Goal: Task Accomplishment & Management: Complete application form

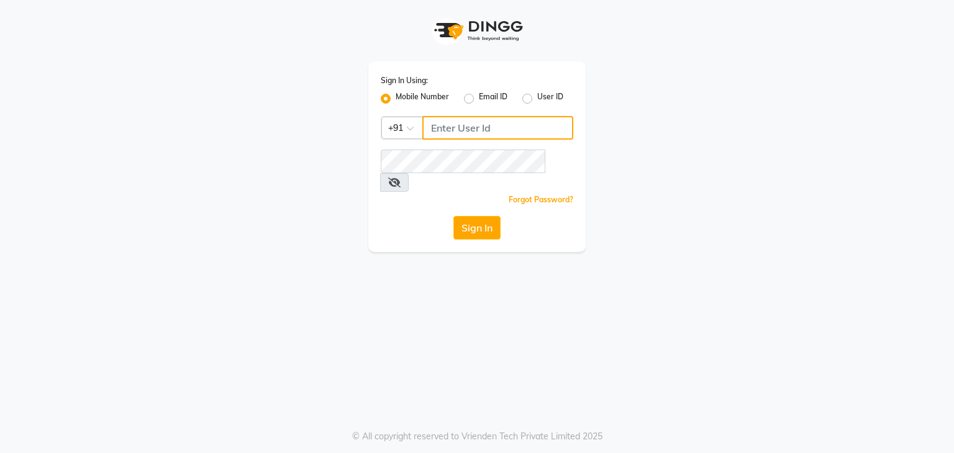
type input "7420910660"
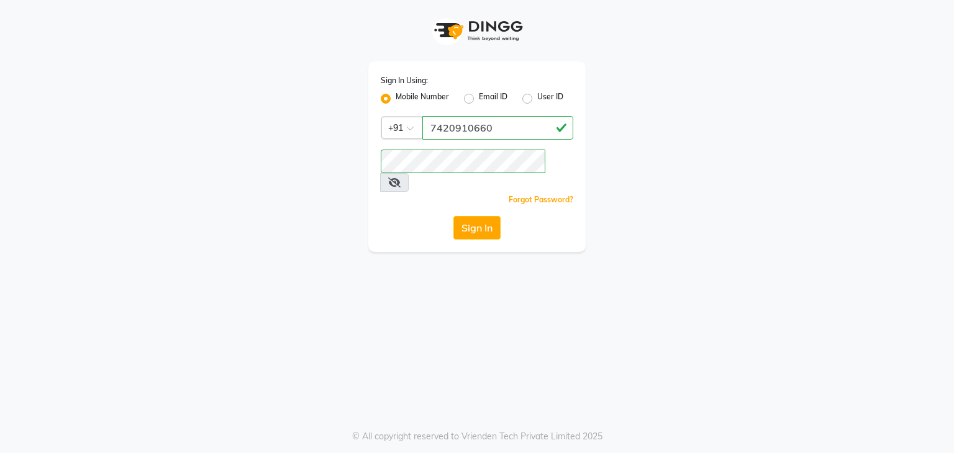
click at [464, 217] on button "Sign In" at bounding box center [476, 228] width 47 height 24
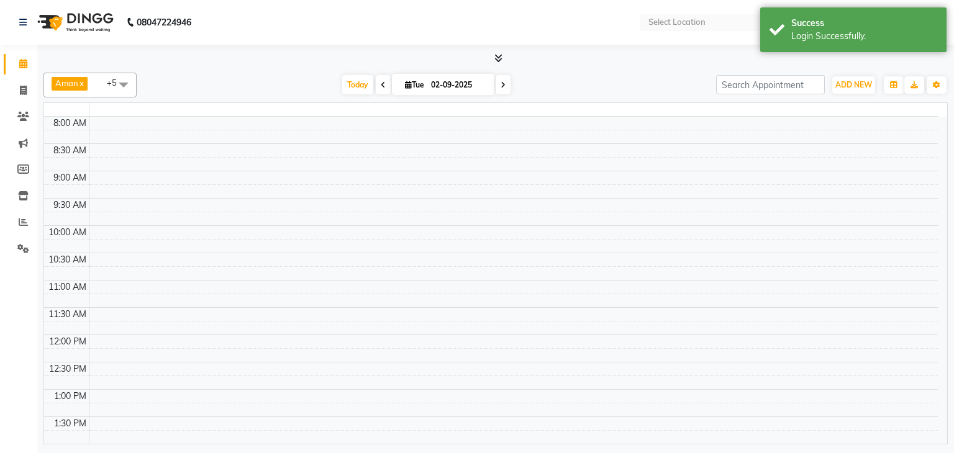
select select "en"
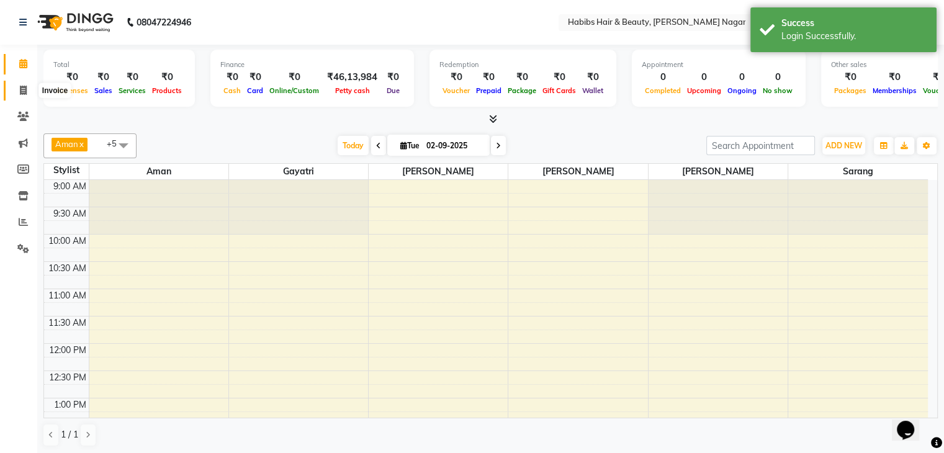
click at [25, 88] on icon at bounding box center [23, 90] width 7 height 9
select select "service"
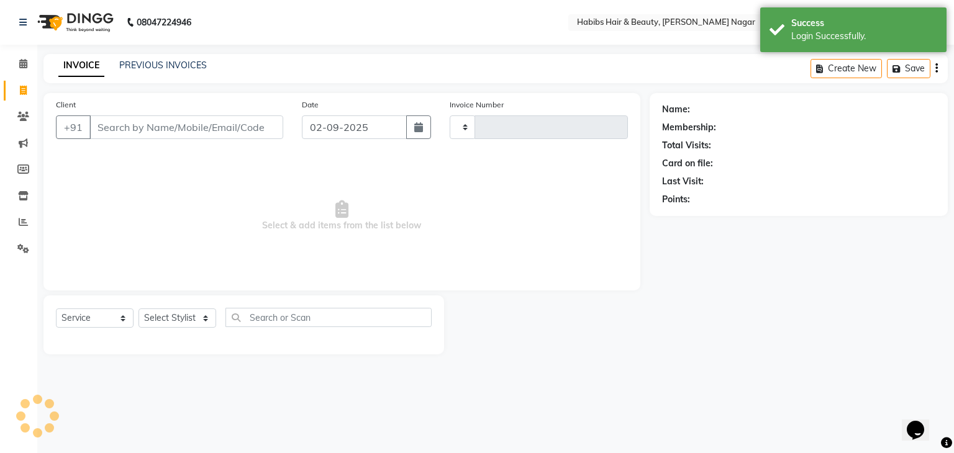
type input "2043"
select select "3714"
click at [153, 132] on input "Client" at bounding box center [186, 127] width 194 height 24
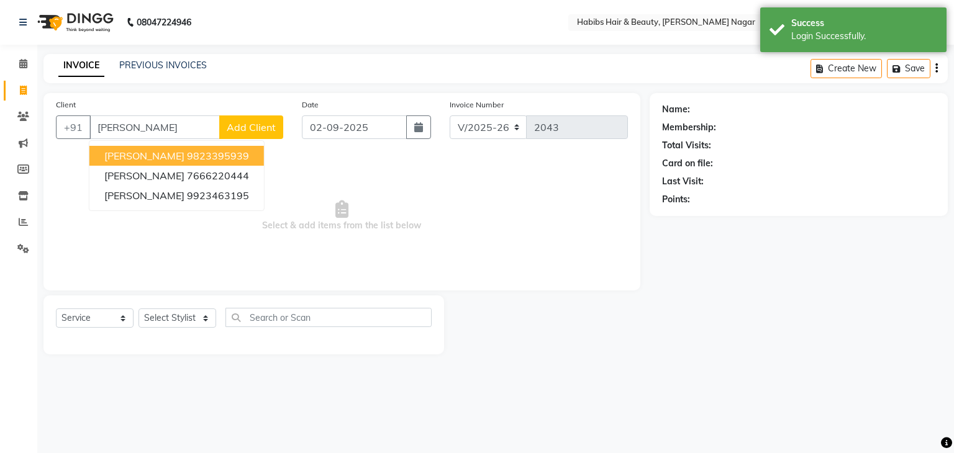
type input "[PERSON_NAME]"
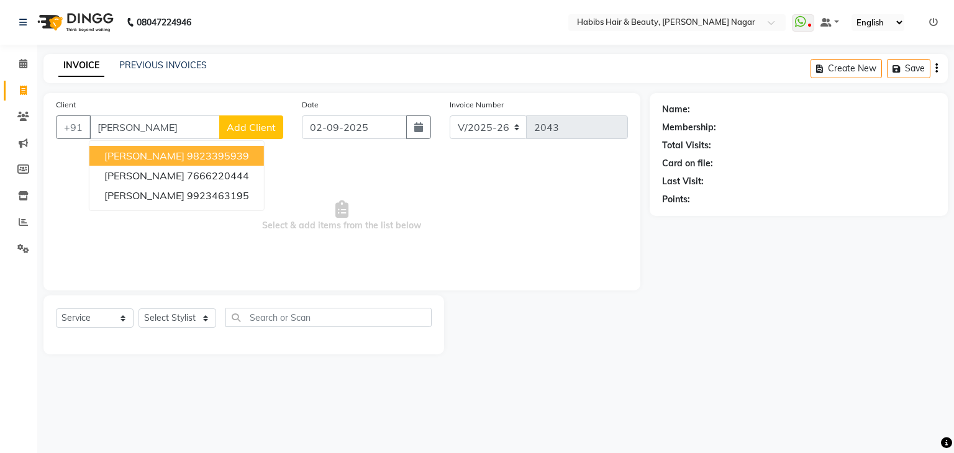
click at [164, 131] on input "[PERSON_NAME]" at bounding box center [154, 127] width 130 height 24
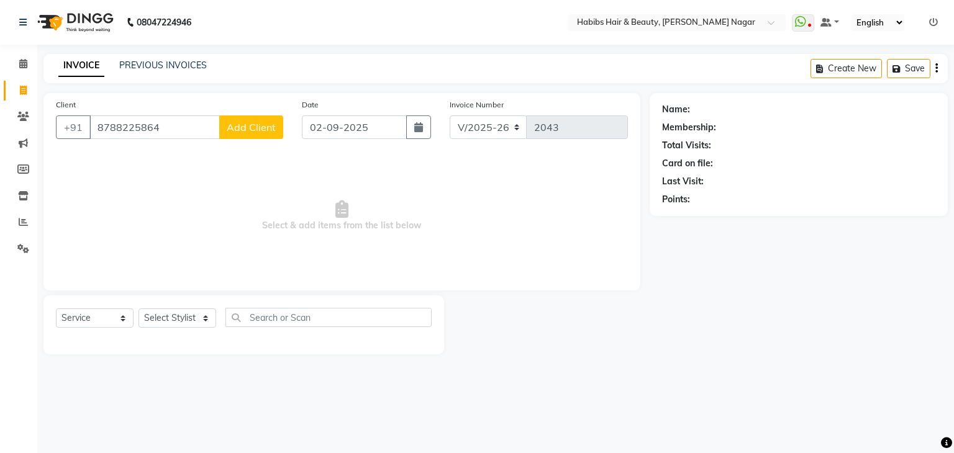
type input "8788225864"
click at [242, 120] on button "Add Client" at bounding box center [251, 127] width 64 height 24
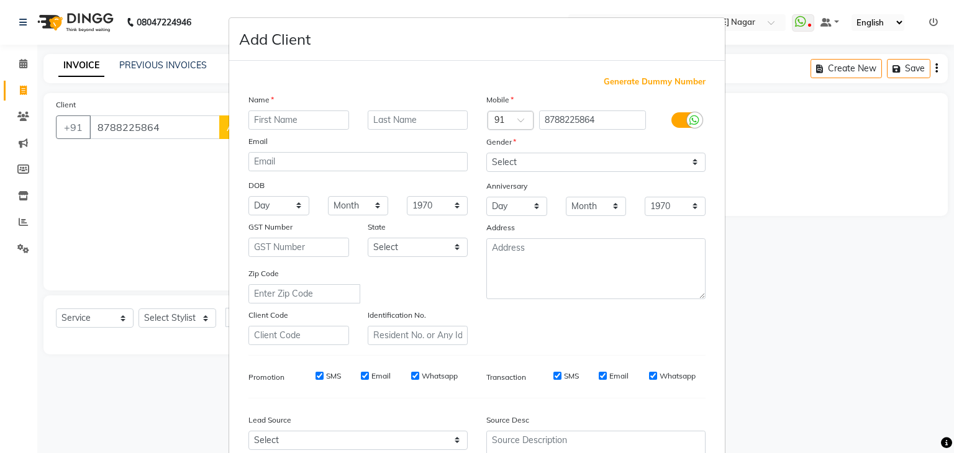
click at [285, 125] on input "text" at bounding box center [298, 120] width 101 height 19
type input "[PERSON_NAME]"
click at [613, 166] on select "Select [DEMOGRAPHIC_DATA] [DEMOGRAPHIC_DATA] Other Prefer Not To Say" at bounding box center [595, 162] width 219 height 19
select select "[DEMOGRAPHIC_DATA]"
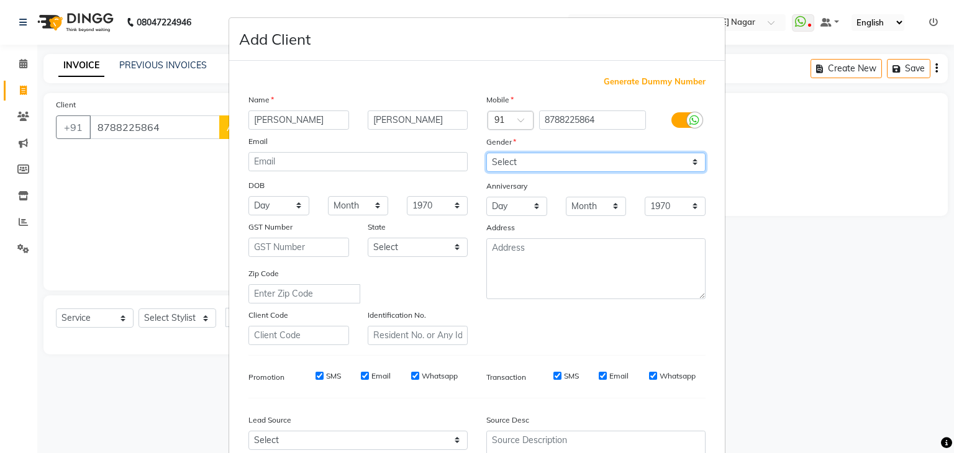
click at [486, 153] on select "Select [DEMOGRAPHIC_DATA] [DEMOGRAPHIC_DATA] Other Prefer Not To Say" at bounding box center [595, 162] width 219 height 19
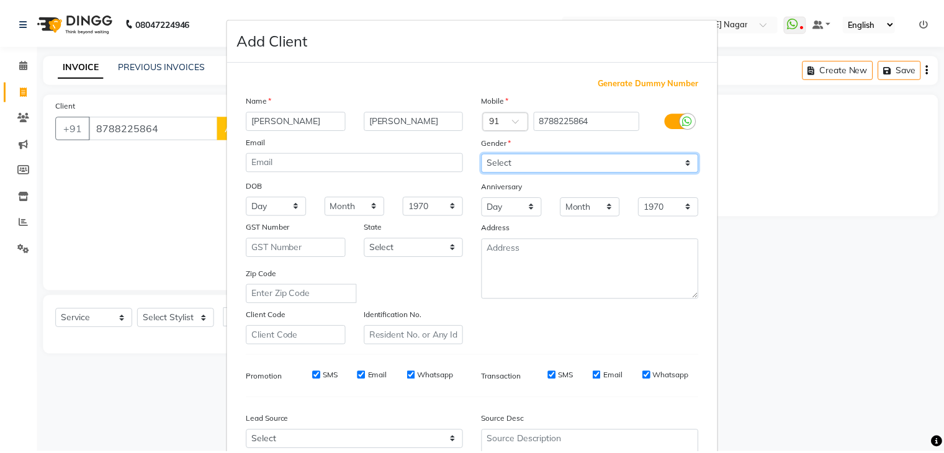
scroll to position [126, 0]
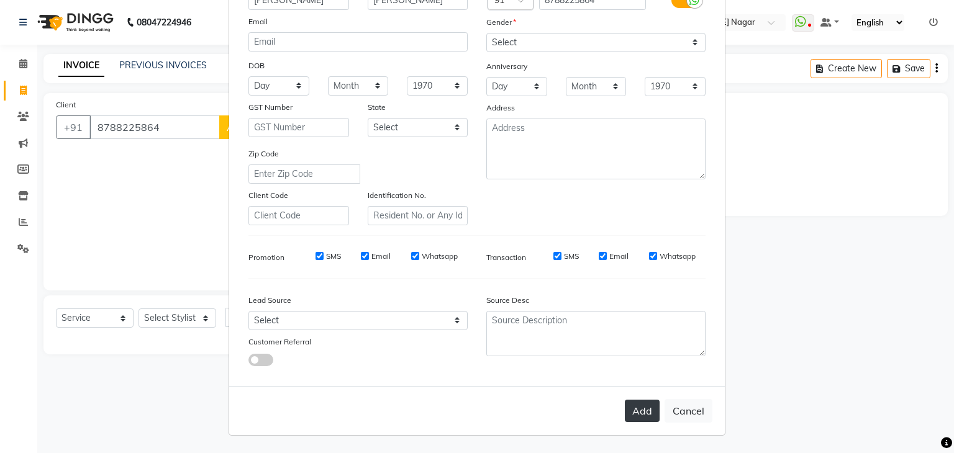
click at [636, 418] on button "Add" at bounding box center [642, 411] width 35 height 22
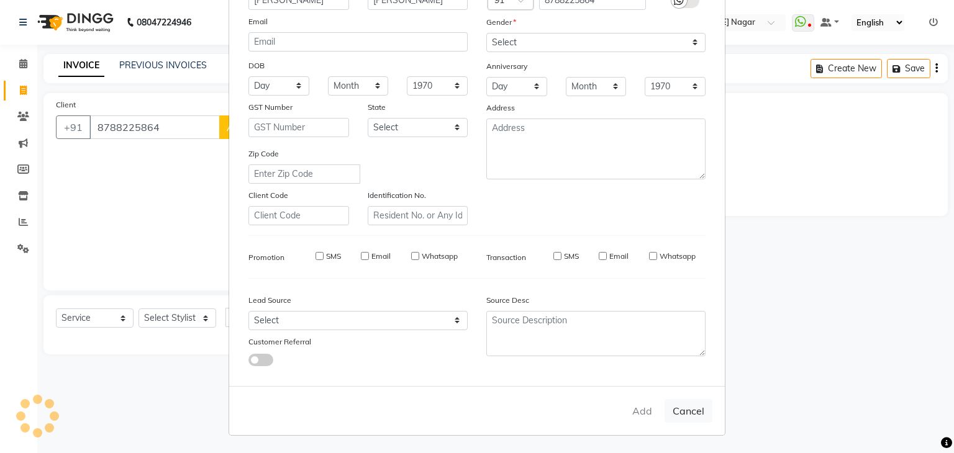
select select
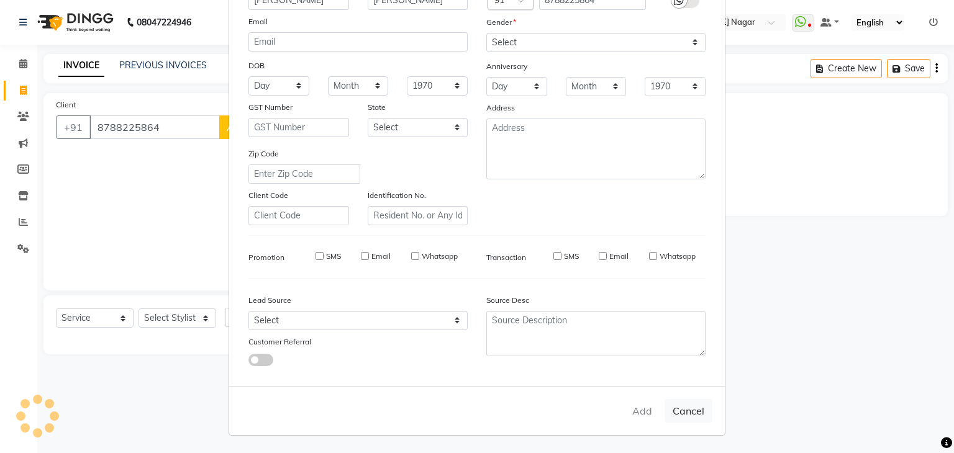
select select
checkbox input "false"
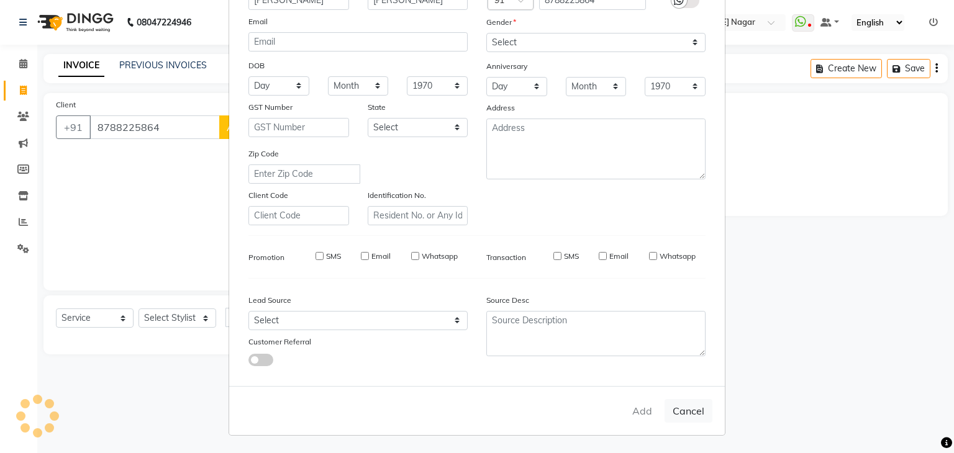
checkbox input "false"
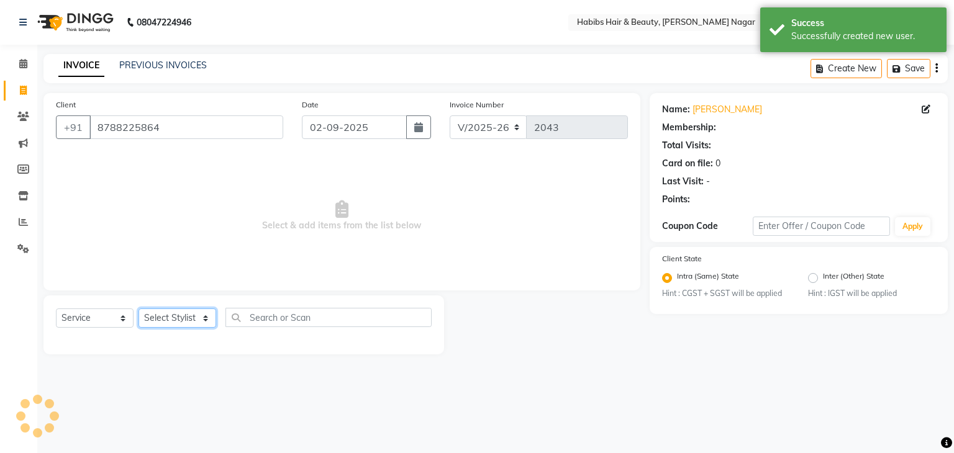
click at [188, 325] on select "Select Stylist Admin [PERSON_NAME] [PERSON_NAME] [PERSON_NAME] [PERSON_NAME]" at bounding box center [177, 318] width 78 height 19
select select "31656"
click at [138, 309] on select "Select Stylist Admin [PERSON_NAME] [PERSON_NAME] [PERSON_NAME] [PERSON_NAME]" at bounding box center [177, 318] width 78 height 19
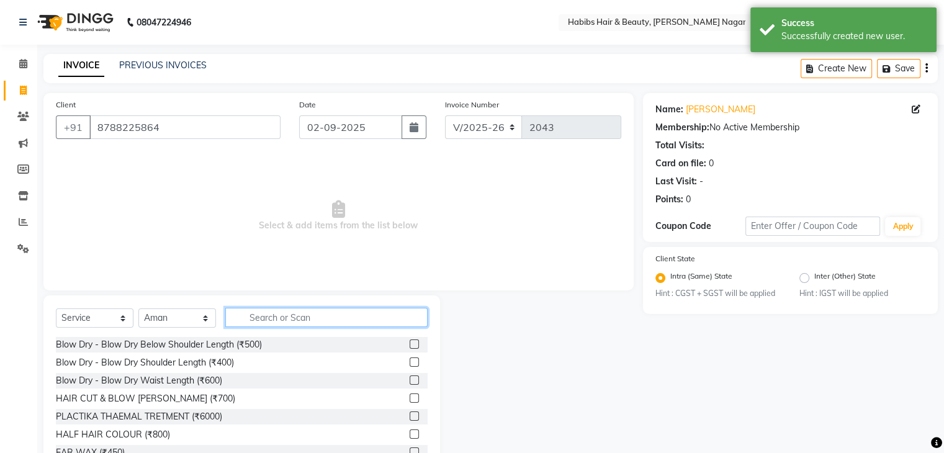
click at [269, 319] on input "text" at bounding box center [326, 317] width 202 height 19
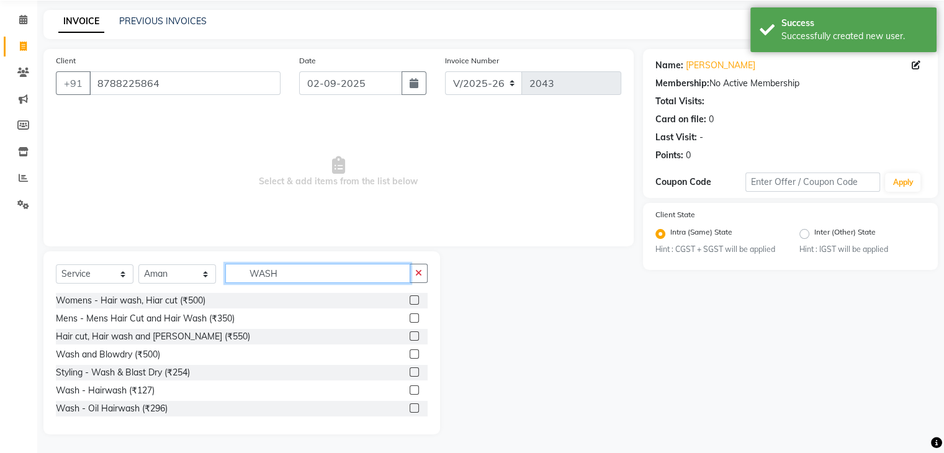
type input "WASH"
click at [410, 391] on label at bounding box center [414, 390] width 9 height 9
click at [410, 391] on input "checkbox" at bounding box center [414, 391] width 8 height 8
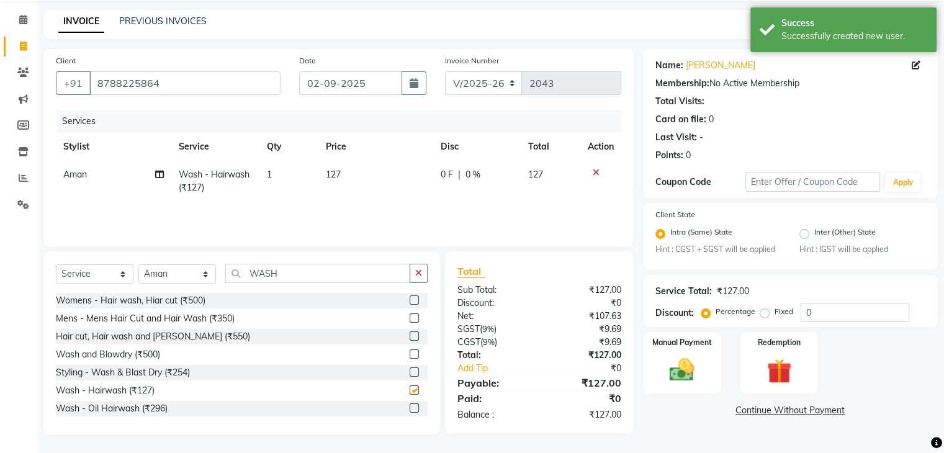
checkbox input "false"
click at [363, 186] on td "127" at bounding box center [376, 181] width 115 height 41
select select "31656"
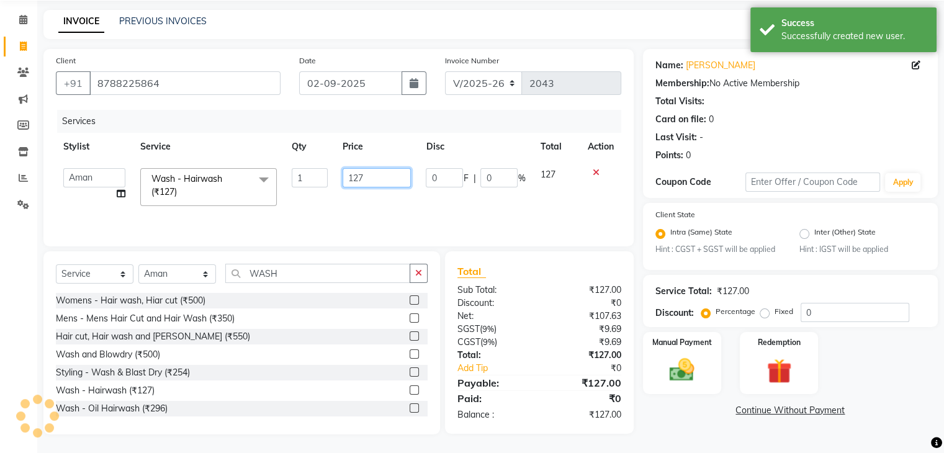
click at [365, 184] on input "127" at bounding box center [377, 177] width 68 height 19
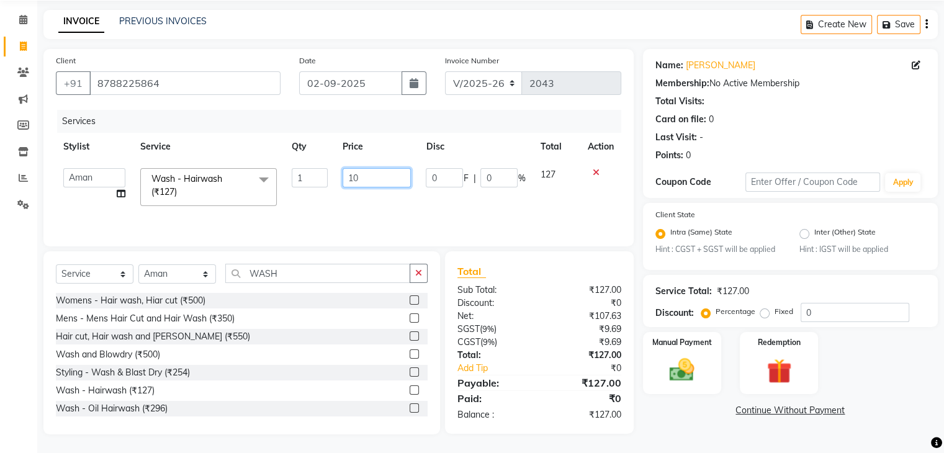
type input "100"
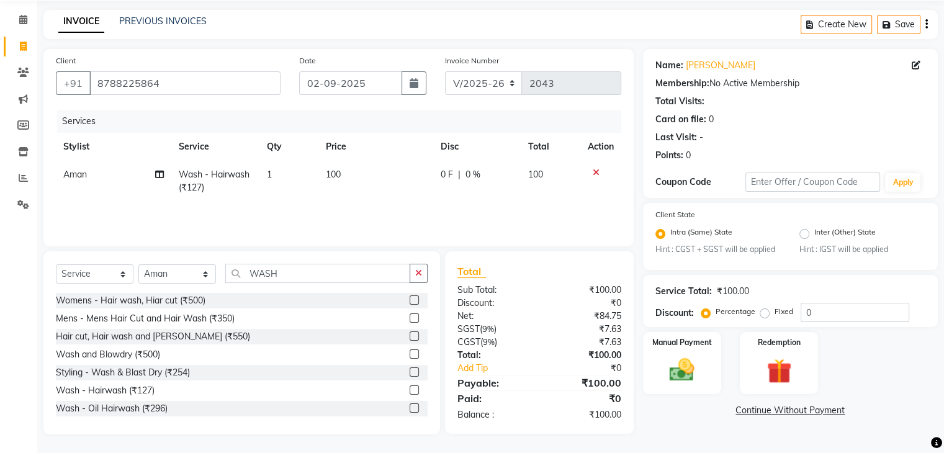
click at [344, 311] on div "Mens - Mens Hair Cut and Hair Wash (₹350)" at bounding box center [242, 319] width 372 height 16
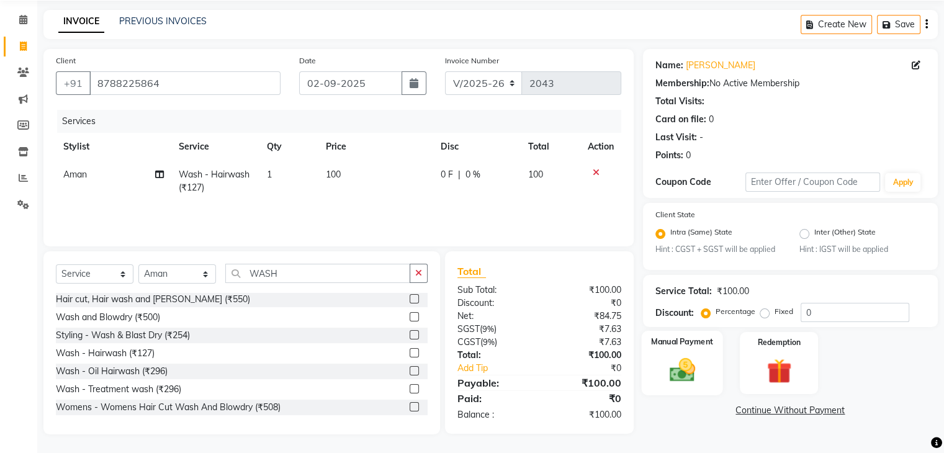
click at [675, 386] on img at bounding box center [682, 371] width 42 height 30
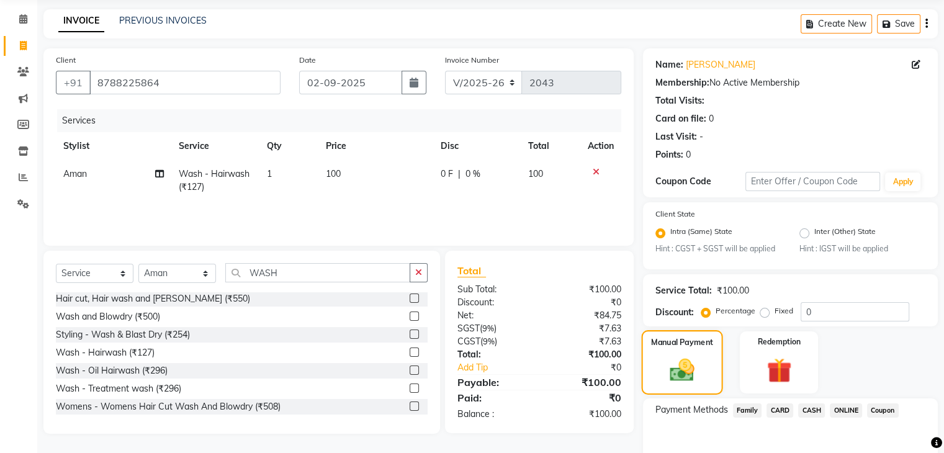
scroll to position [110, 0]
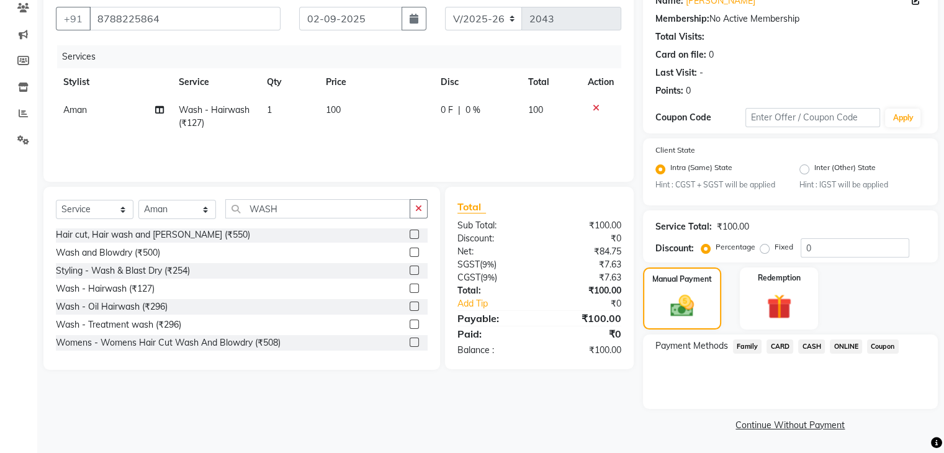
click at [805, 341] on span "CASH" at bounding box center [812, 347] width 27 height 14
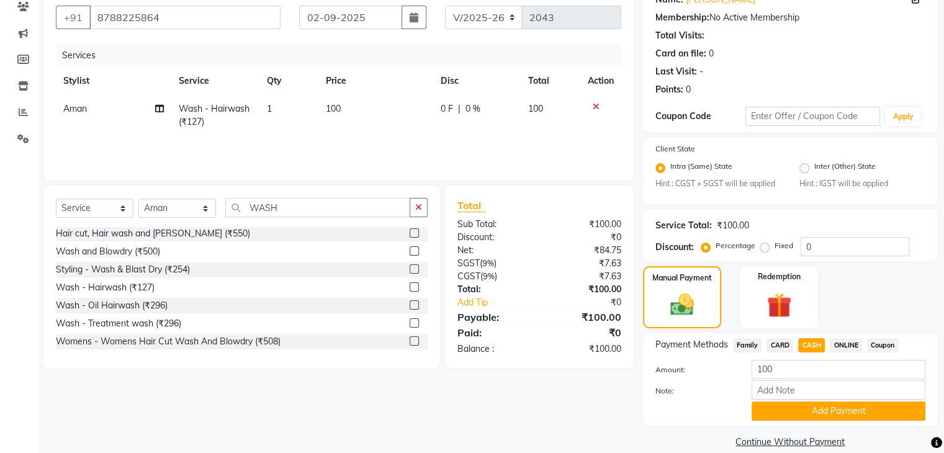
scroll to position [129, 0]
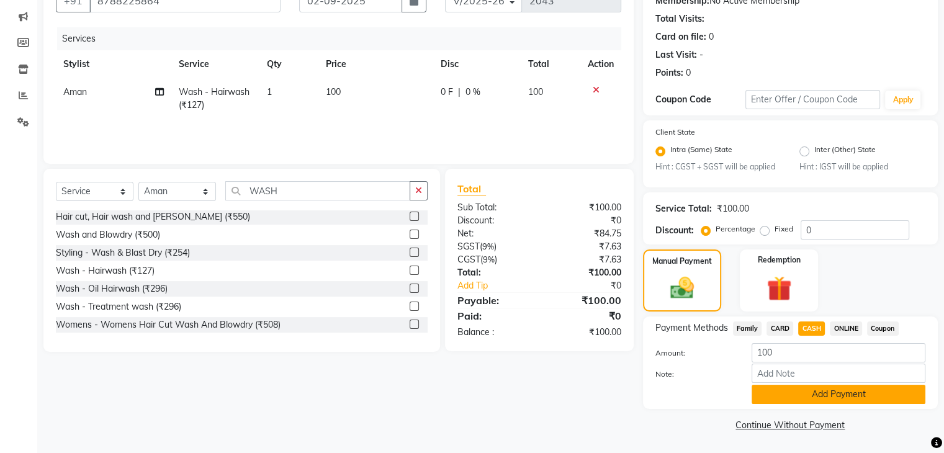
click at [805, 388] on button "Add Payment" at bounding box center [839, 394] width 174 height 19
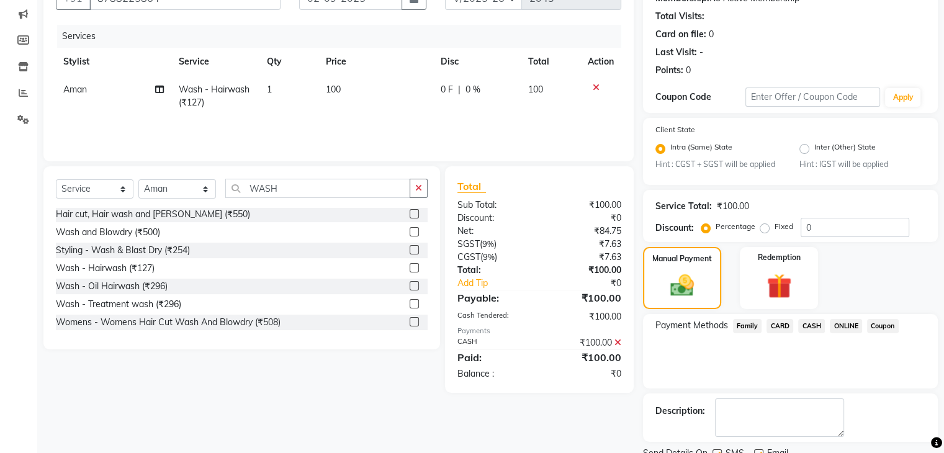
scroll to position [179, 0]
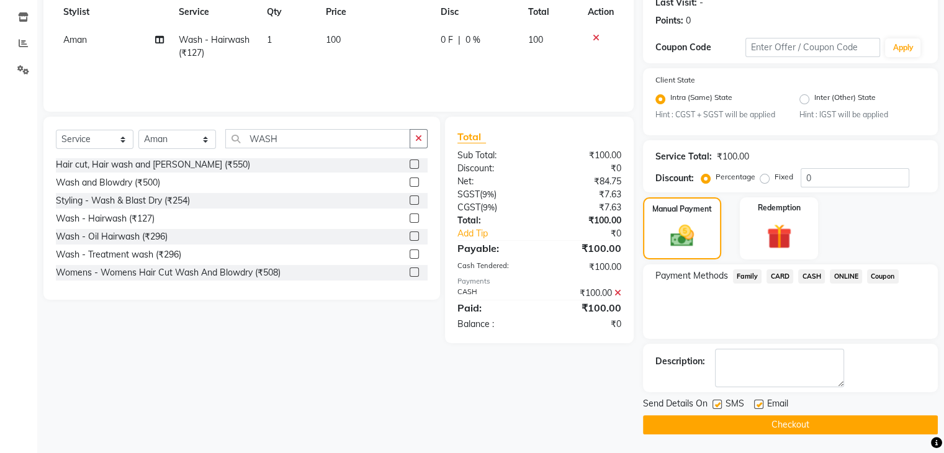
click at [784, 428] on button "Checkout" at bounding box center [790, 424] width 295 height 19
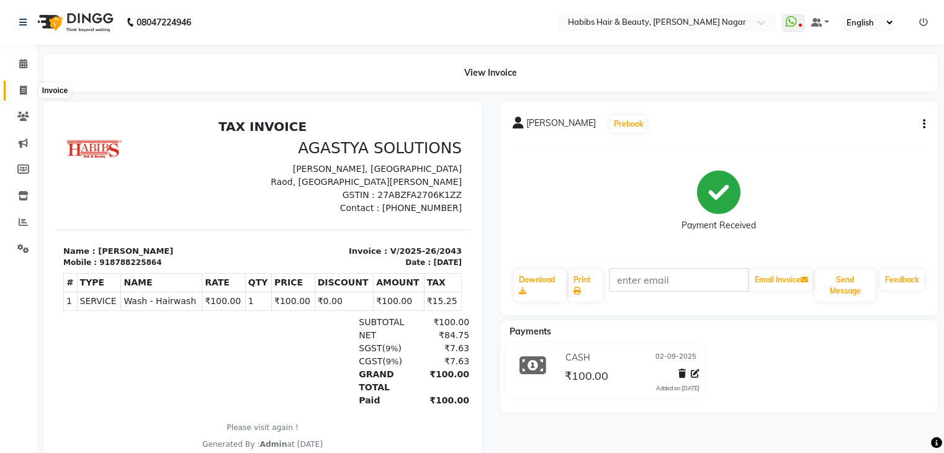
click at [25, 93] on icon at bounding box center [23, 90] width 7 height 9
select select "service"
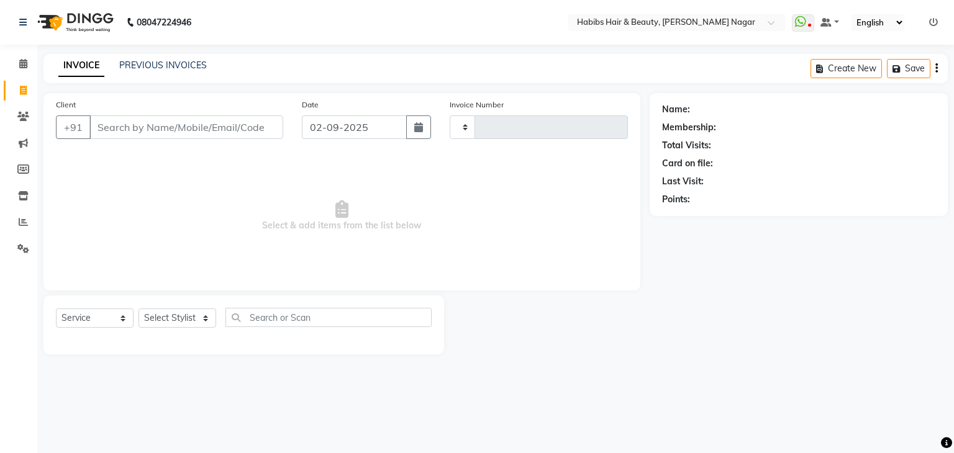
type input "2044"
select select "3714"
click at [134, 118] on input "Client" at bounding box center [186, 127] width 194 height 24
click at [131, 134] on input "Client" at bounding box center [186, 127] width 194 height 24
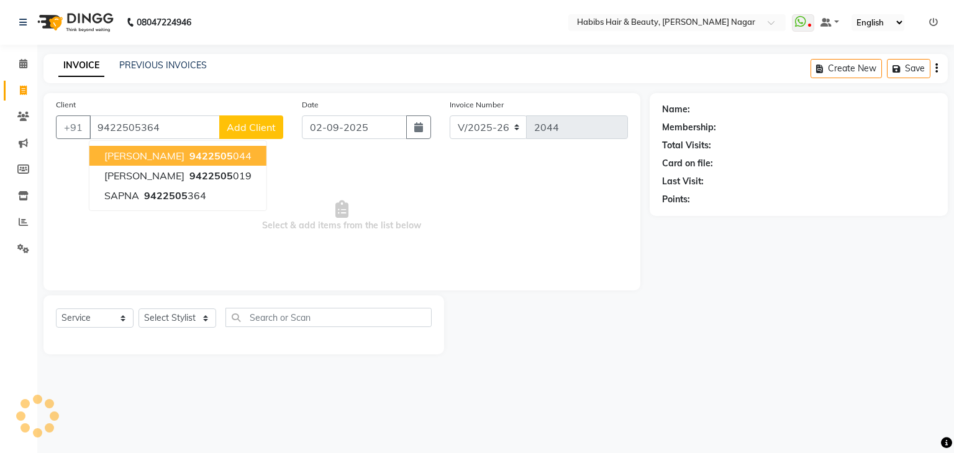
type input "9422505364"
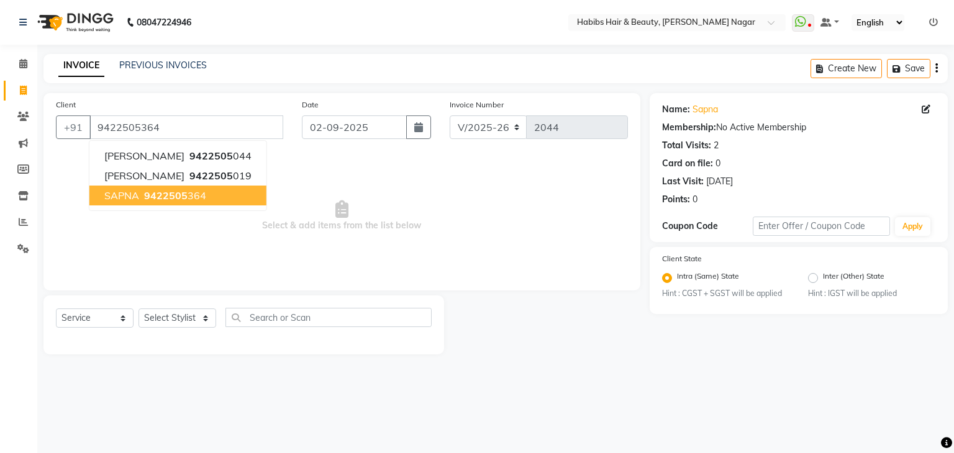
click at [135, 196] on span "SAPNA" at bounding box center [121, 195] width 35 height 12
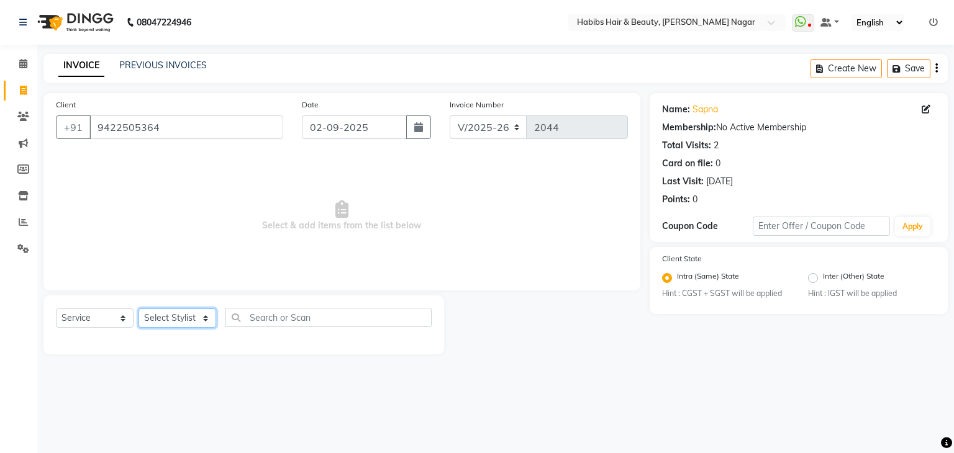
click at [206, 322] on select "Select Stylist Admin [PERSON_NAME] [PERSON_NAME] [PERSON_NAME] [PERSON_NAME]" at bounding box center [177, 318] width 78 height 19
select select "78220"
click at [138, 309] on select "Select Stylist Admin [PERSON_NAME] [PERSON_NAME] [PERSON_NAME] [PERSON_NAME]" at bounding box center [177, 318] width 78 height 19
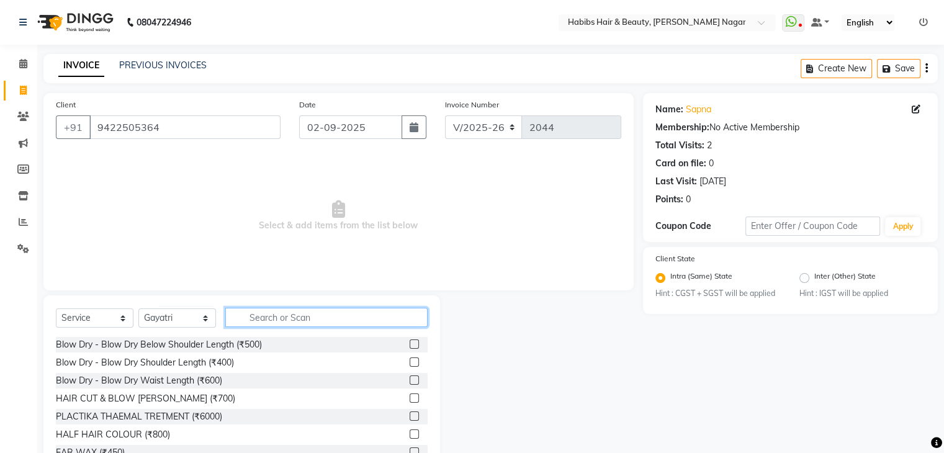
click at [276, 309] on input "text" at bounding box center [326, 317] width 202 height 19
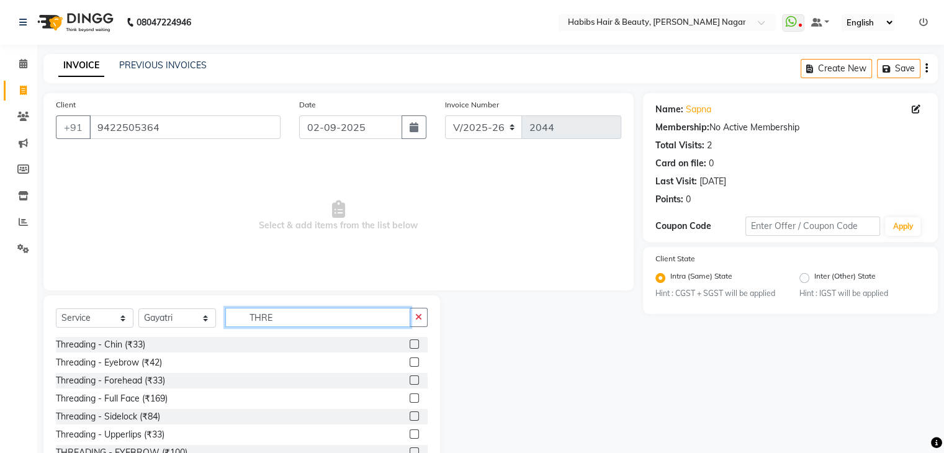
type input "THRE"
click at [410, 363] on label at bounding box center [414, 362] width 9 height 9
click at [410, 363] on input "checkbox" at bounding box center [414, 363] width 8 height 8
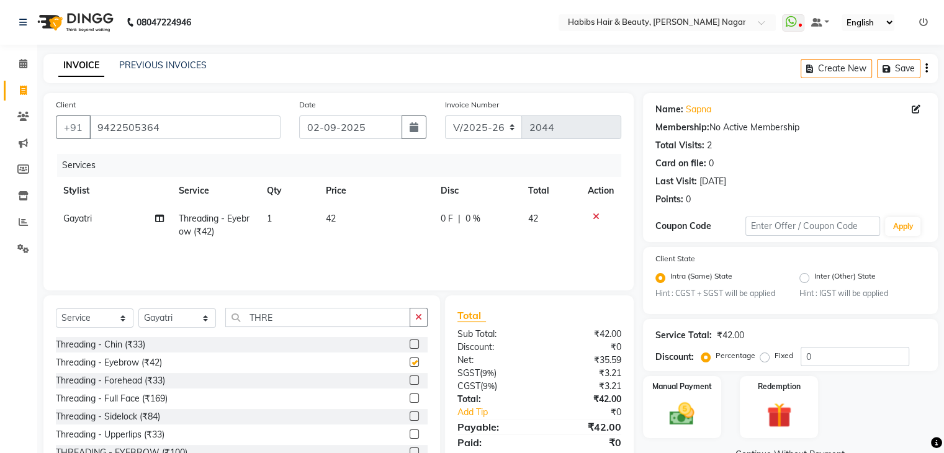
checkbox input "false"
click at [346, 323] on input "THRE" at bounding box center [317, 317] width 185 height 19
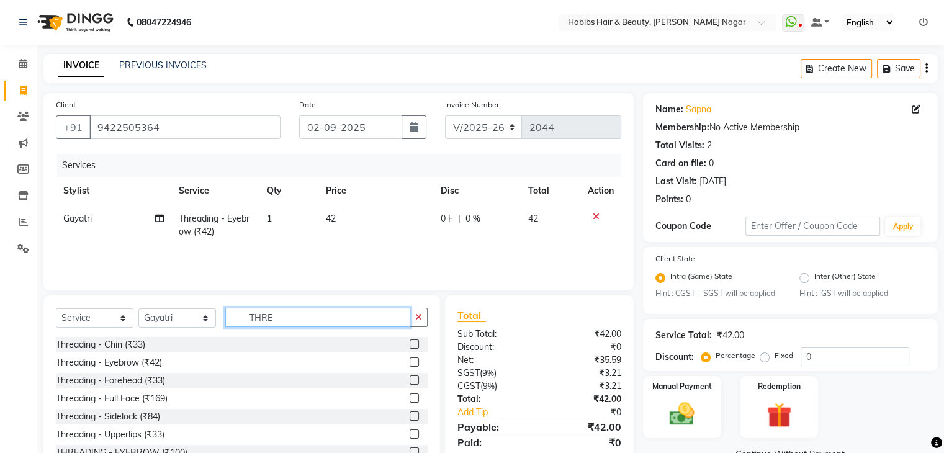
click at [346, 323] on input "THRE" at bounding box center [317, 317] width 185 height 19
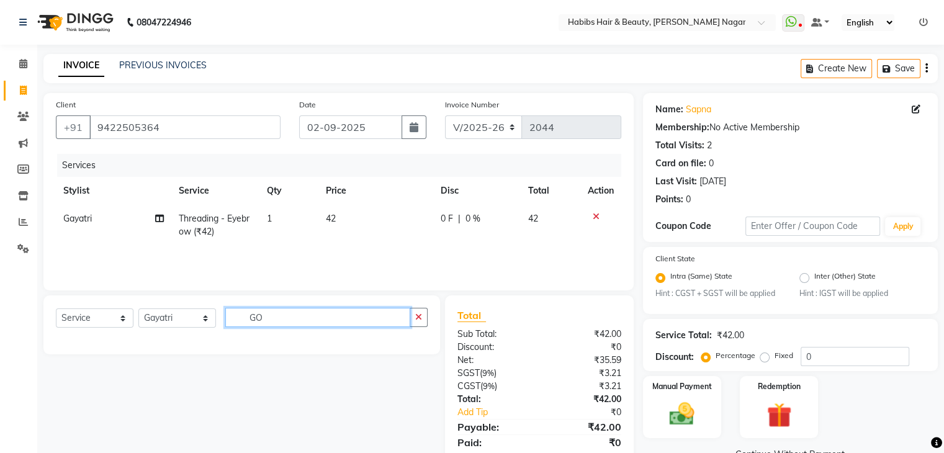
type input "G"
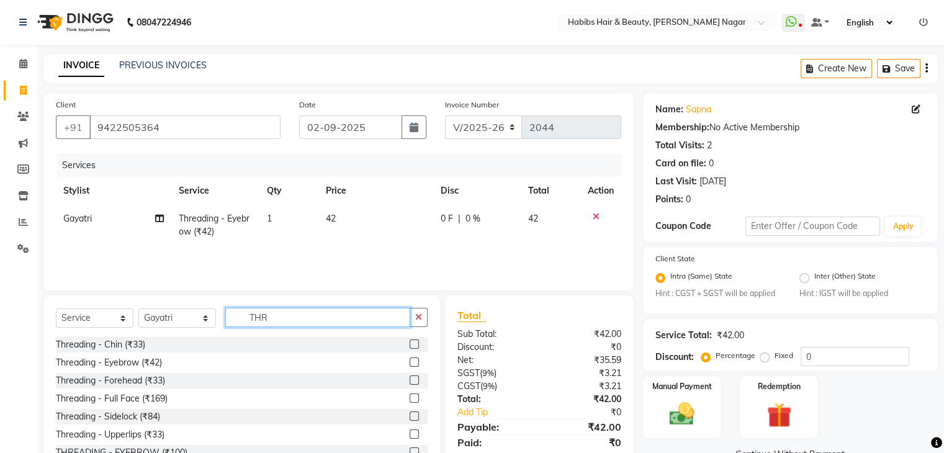
type input "THRE"
click at [410, 381] on label at bounding box center [414, 380] width 9 height 9
click at [410, 381] on input "checkbox" at bounding box center [414, 381] width 8 height 8
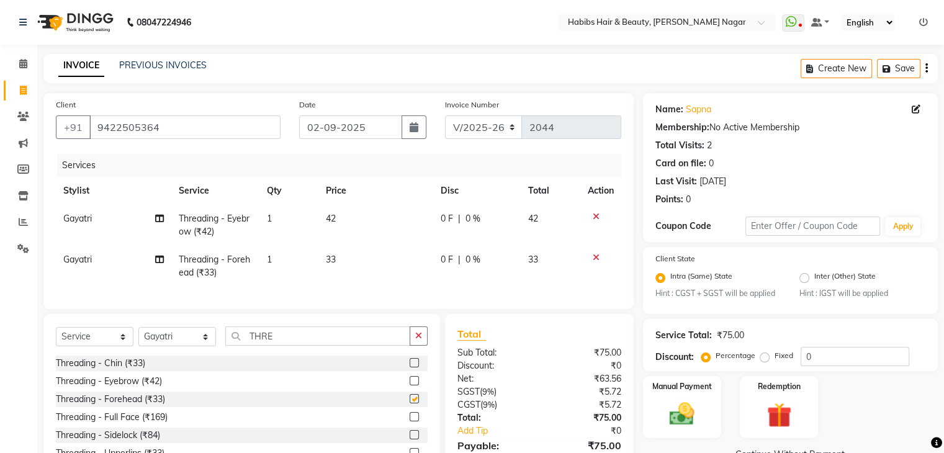
checkbox input "false"
click at [350, 346] on input "THRE" at bounding box center [317, 336] width 185 height 19
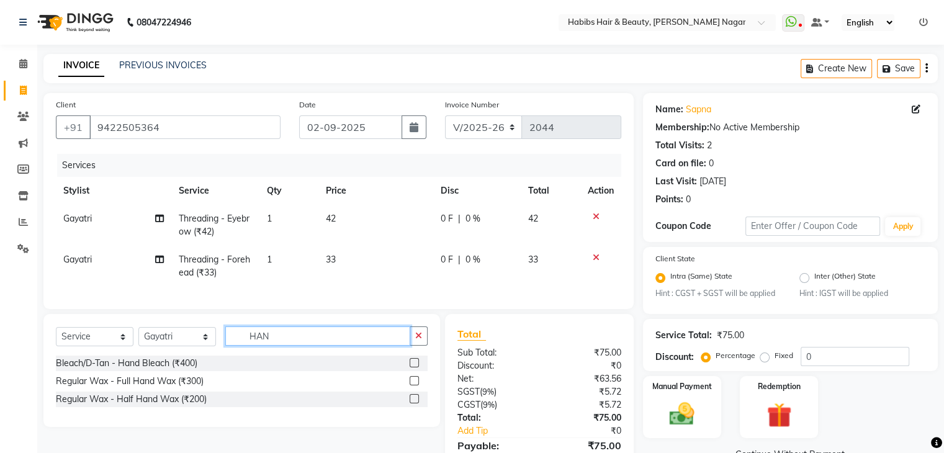
type input "HAND"
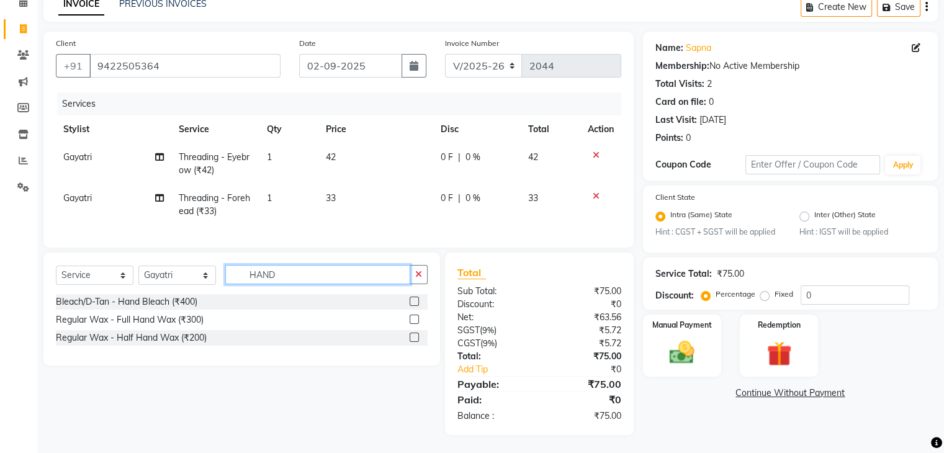
scroll to position [72, 0]
click at [287, 271] on input "HAND" at bounding box center [317, 274] width 185 height 19
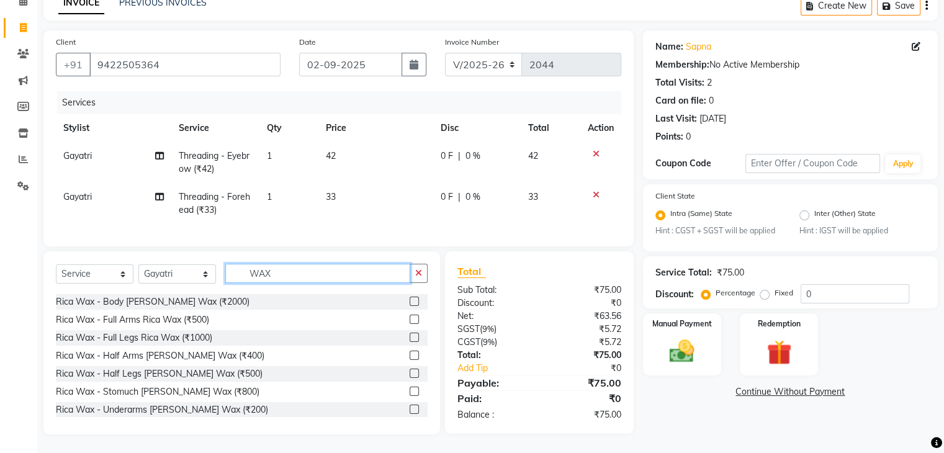
scroll to position [248, 0]
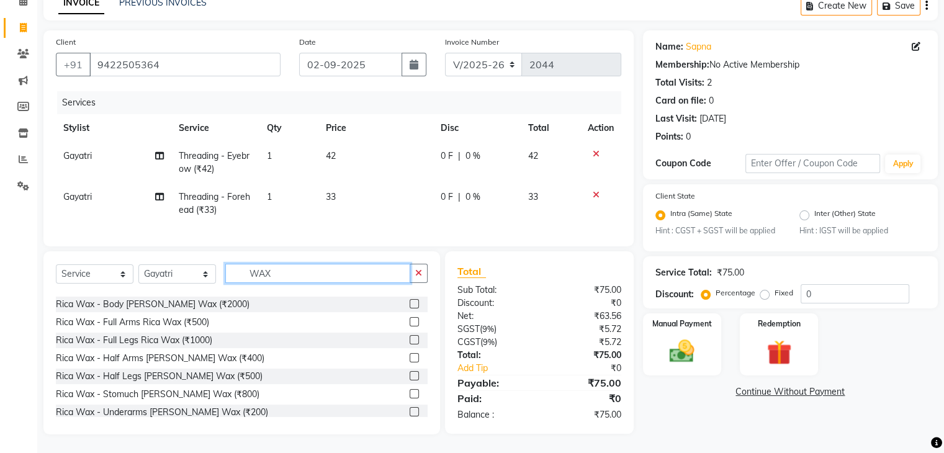
type input "WAX"
click at [410, 320] on label at bounding box center [414, 321] width 9 height 9
click at [410, 320] on input "checkbox" at bounding box center [414, 323] width 8 height 8
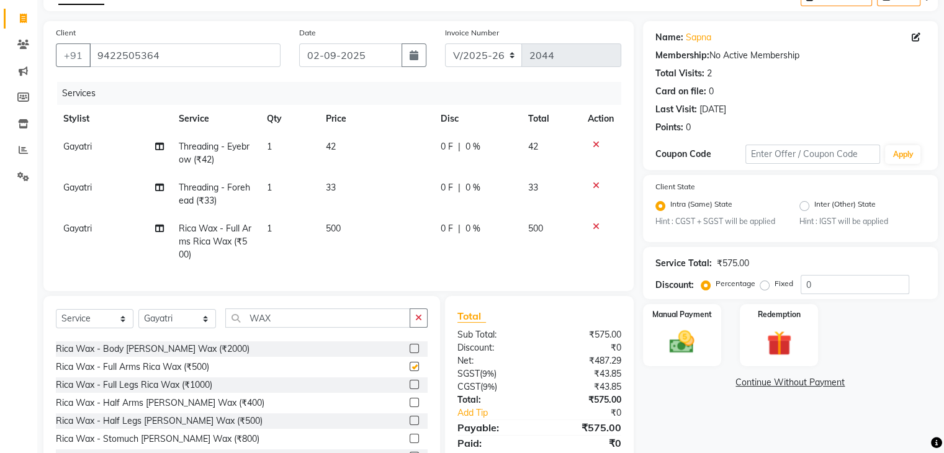
checkbox input "false"
click at [350, 172] on td "42" at bounding box center [376, 153] width 115 height 41
select select "78220"
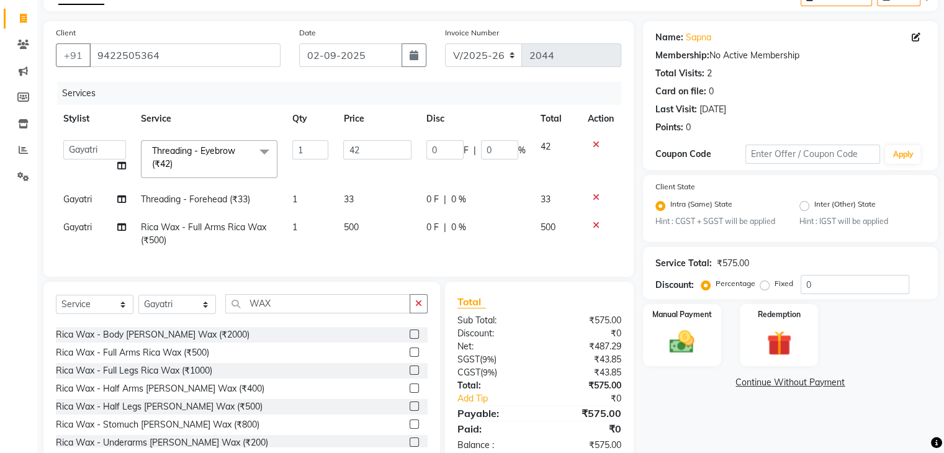
click at [361, 194] on td "33" at bounding box center [377, 200] width 83 height 28
select select "78220"
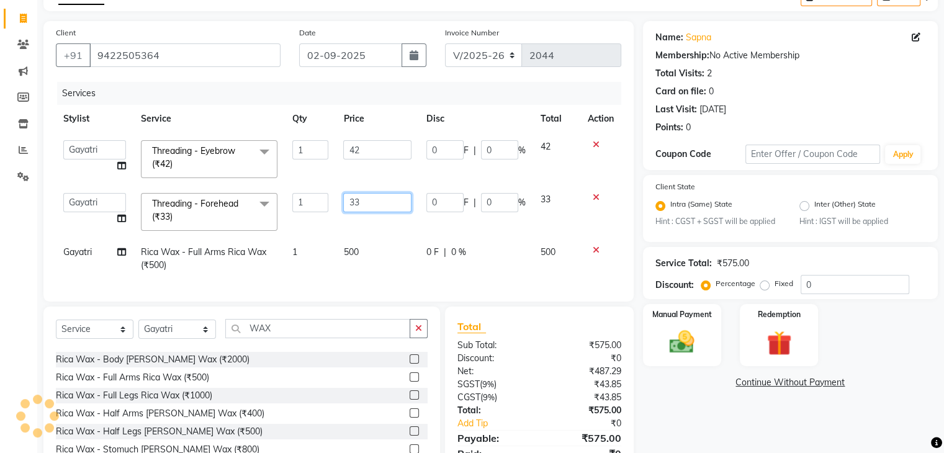
click at [361, 194] on input "33" at bounding box center [377, 202] width 68 height 19
type input "50"
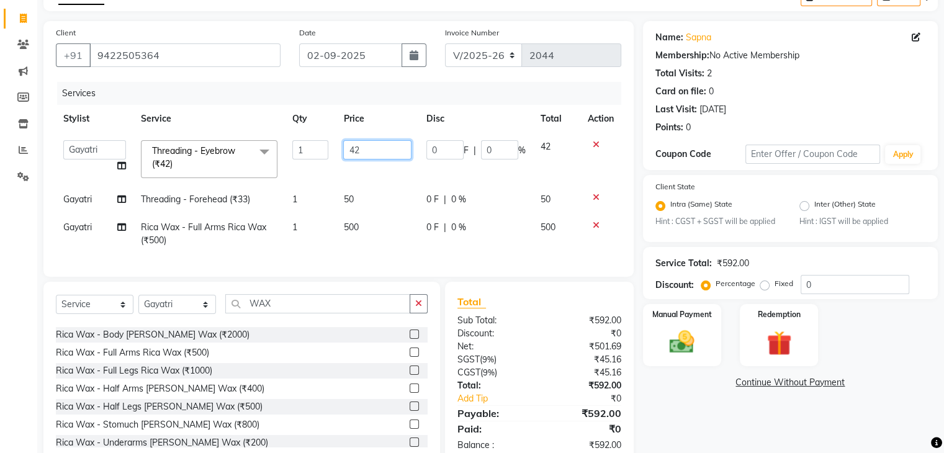
click at [368, 152] on input "42" at bounding box center [377, 149] width 68 height 19
type input "50"
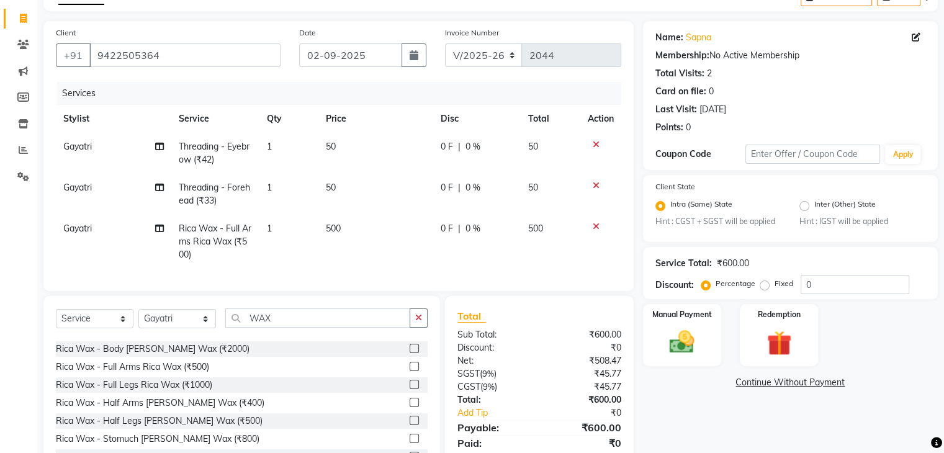
click at [370, 296] on div "Client [PHONE_NUMBER] Date [DATE] Invoice Number V/2025 V/[PHONE_NUMBER] Servic…" at bounding box center [338, 250] width 609 height 458
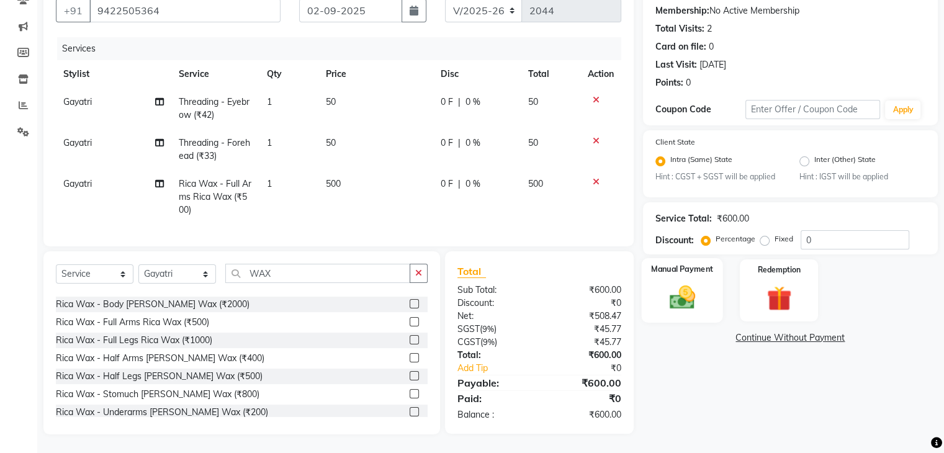
click at [686, 283] on img at bounding box center [682, 298] width 42 height 30
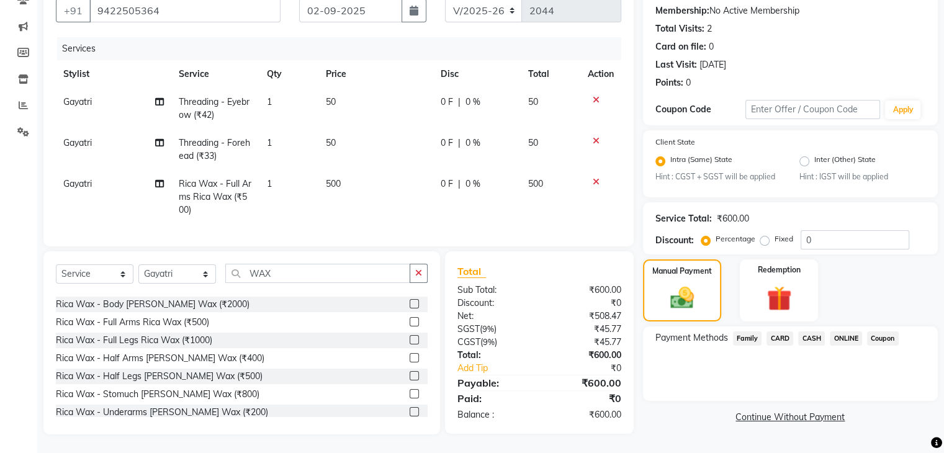
click at [815, 333] on span "CASH" at bounding box center [812, 339] width 27 height 14
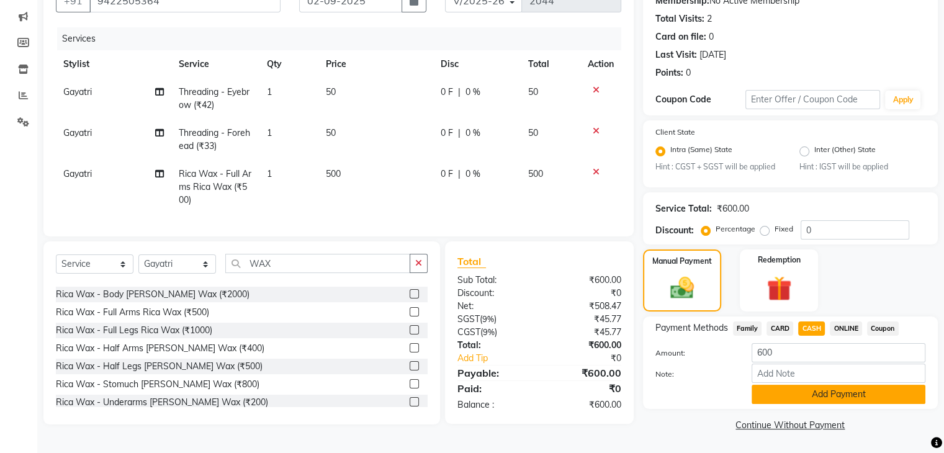
click at [825, 396] on button "Add Payment" at bounding box center [839, 394] width 174 height 19
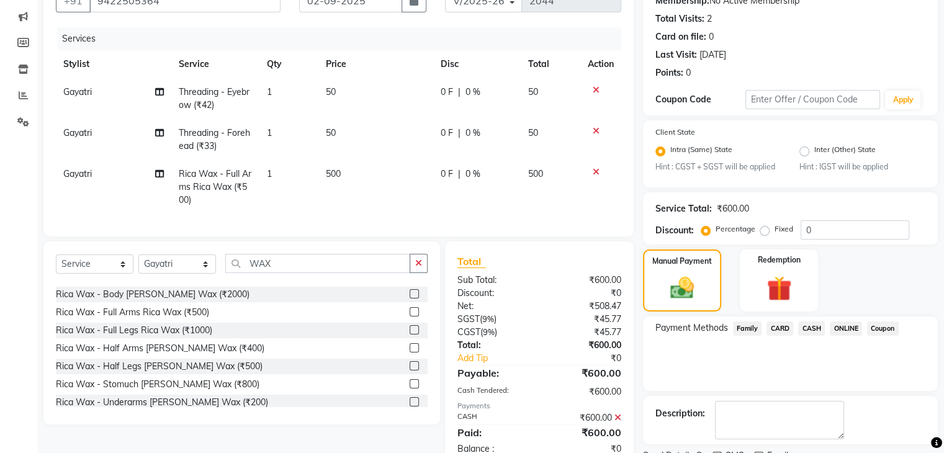
scroll to position [179, 0]
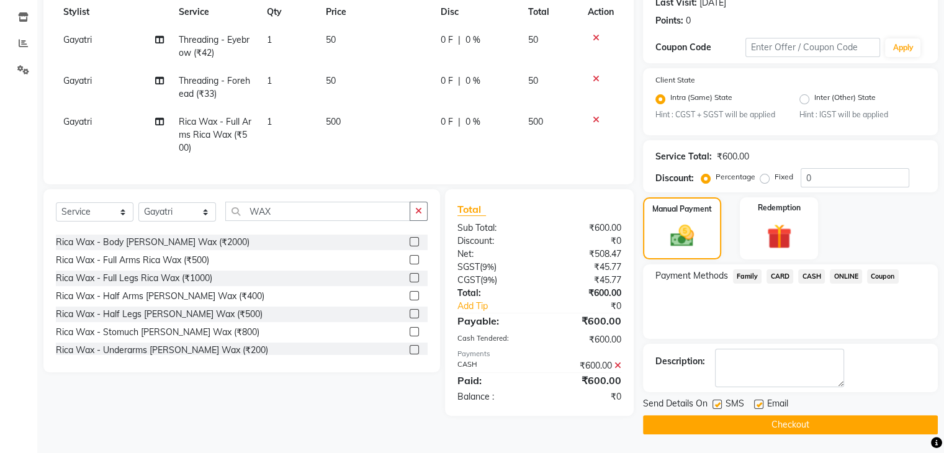
click at [820, 420] on button "Checkout" at bounding box center [790, 424] width 295 height 19
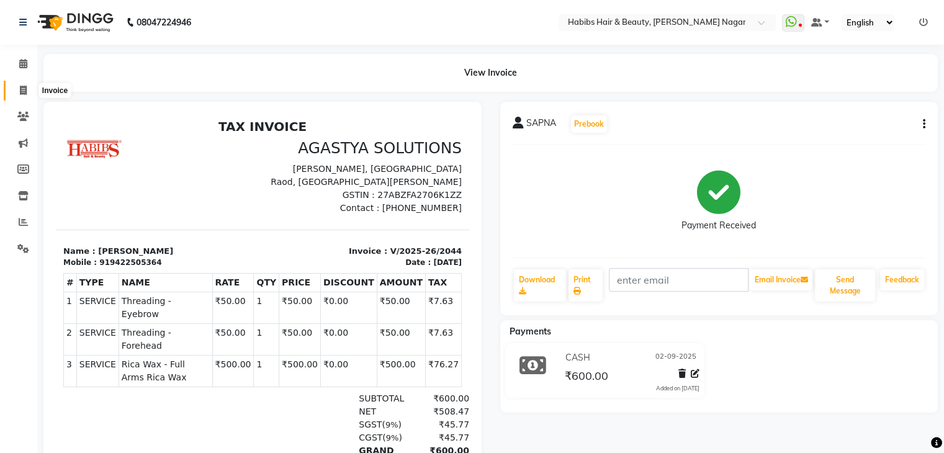
click at [24, 87] on icon at bounding box center [23, 90] width 7 height 9
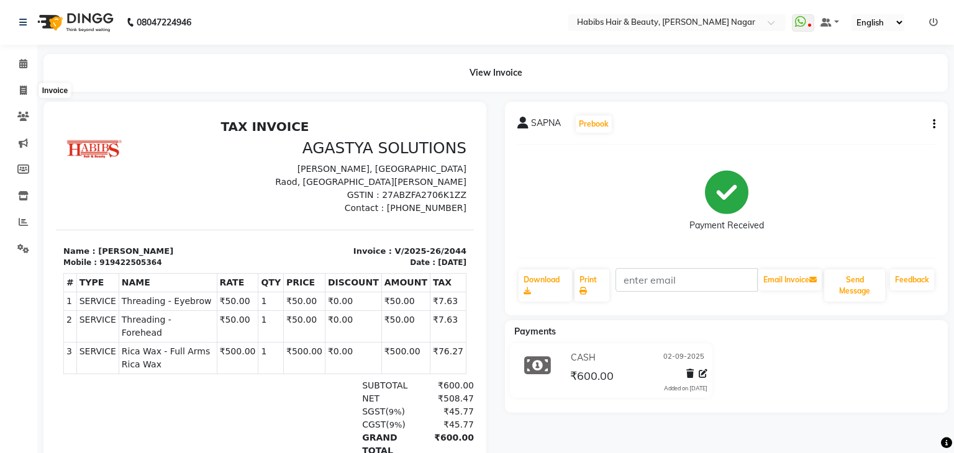
select select "service"
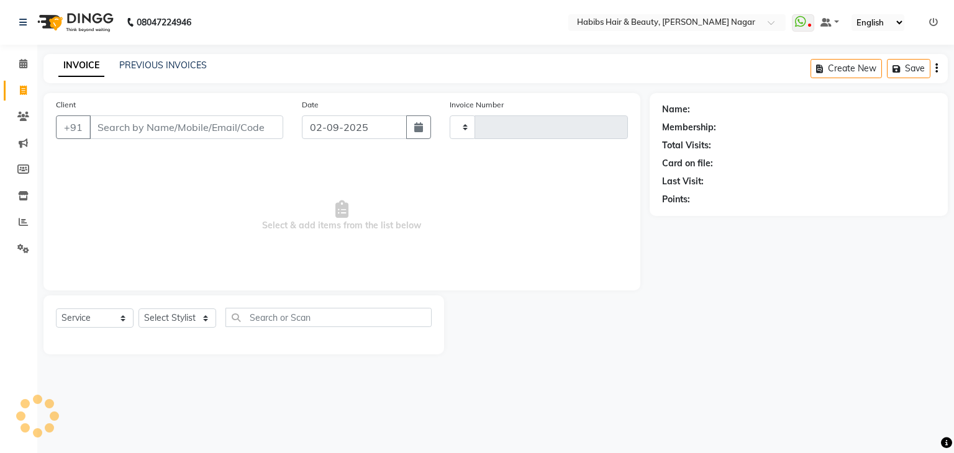
type input "2045"
select select "3714"
click at [111, 122] on input "Client" at bounding box center [186, 127] width 194 height 24
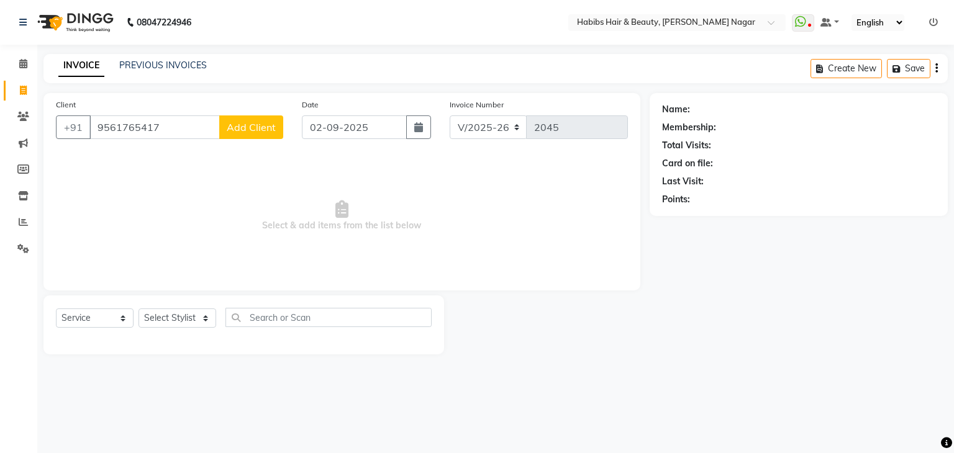
type input "9561765417"
click at [251, 132] on span "Add Client" at bounding box center [251, 127] width 49 height 12
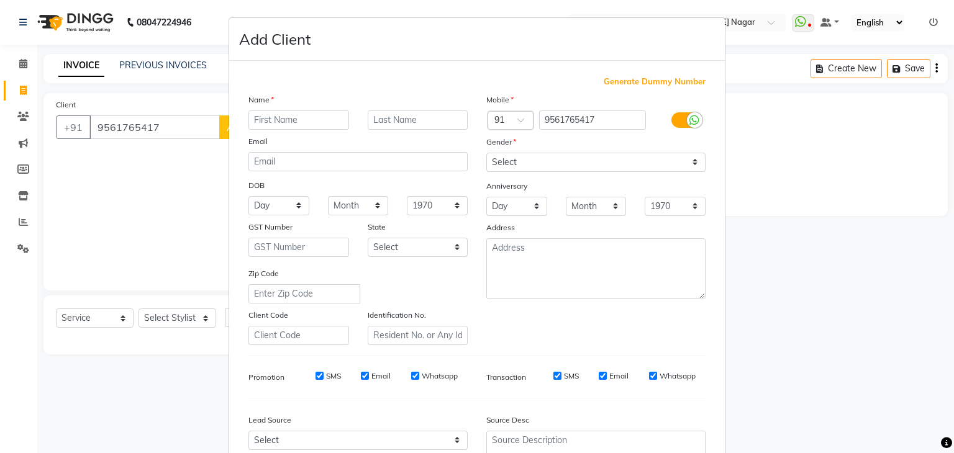
click at [276, 130] on input "text" at bounding box center [298, 120] width 101 height 19
click at [274, 120] on input "SHUUBHAM" at bounding box center [298, 120] width 101 height 19
type input "SHUBHAM"
click at [574, 157] on select "Select [DEMOGRAPHIC_DATA] [DEMOGRAPHIC_DATA] Other Prefer Not To Say" at bounding box center [595, 162] width 219 height 19
select select "[DEMOGRAPHIC_DATA]"
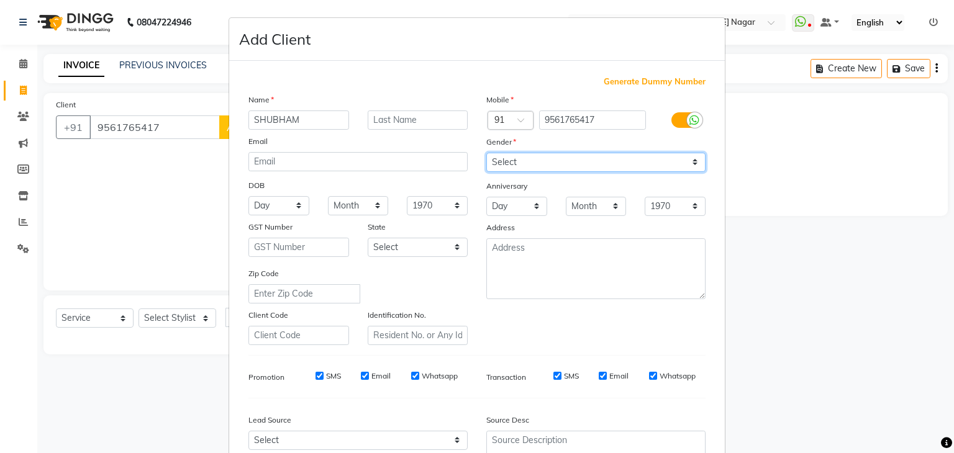
click at [486, 153] on select "Select [DEMOGRAPHIC_DATA] [DEMOGRAPHIC_DATA] Other Prefer Not To Say" at bounding box center [595, 162] width 219 height 19
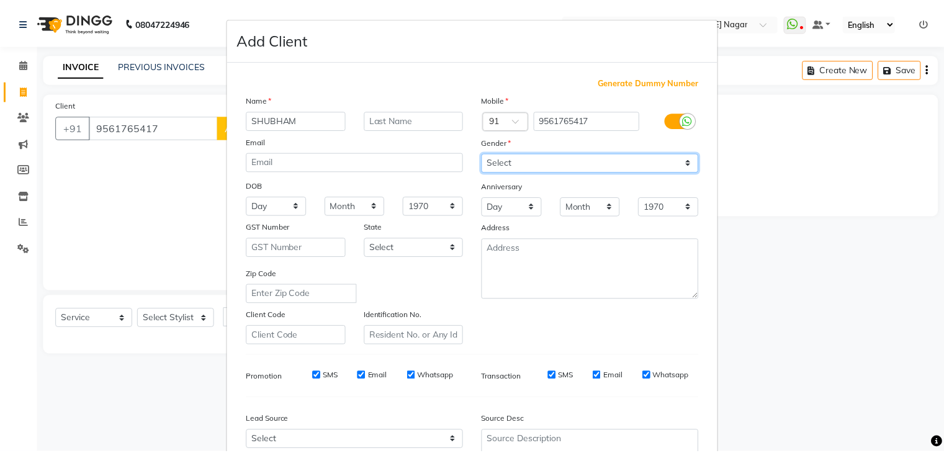
scroll to position [126, 0]
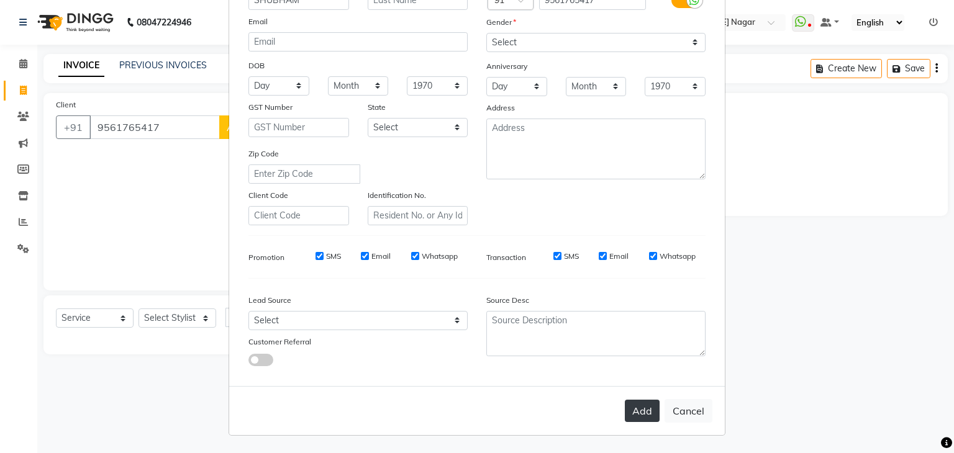
click at [634, 411] on button "Add" at bounding box center [642, 411] width 35 height 22
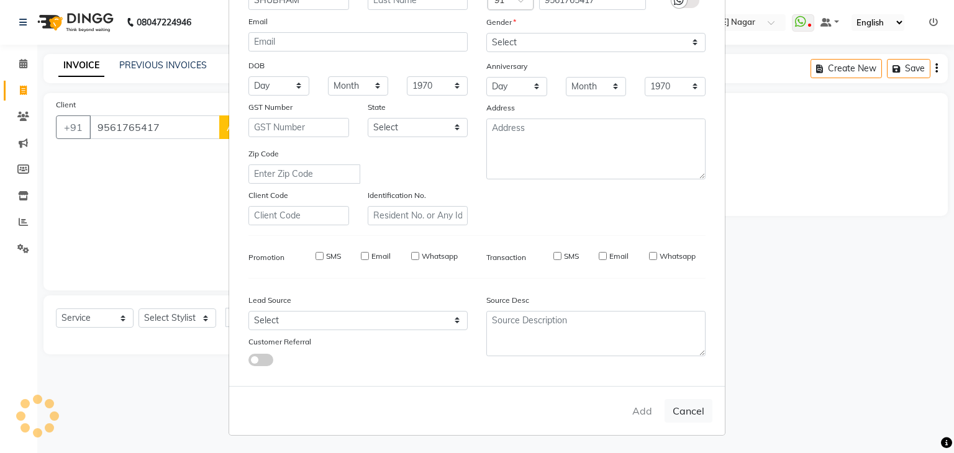
select select
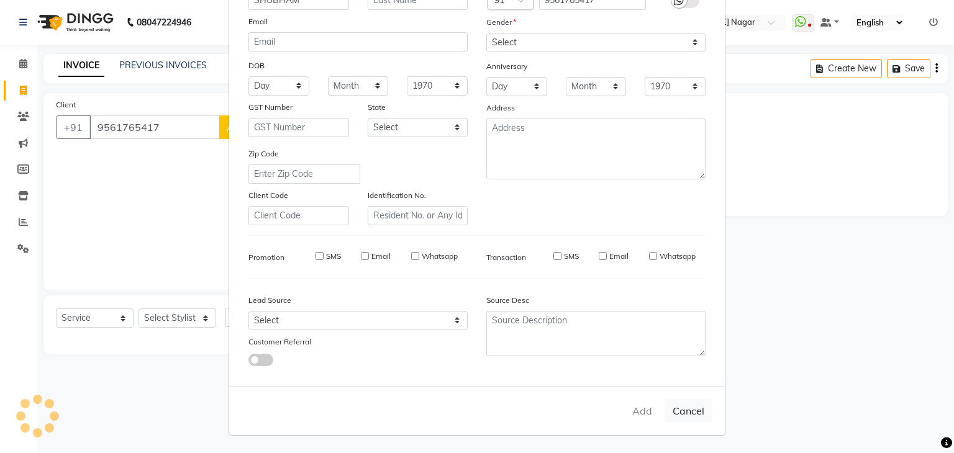
select select
checkbox input "false"
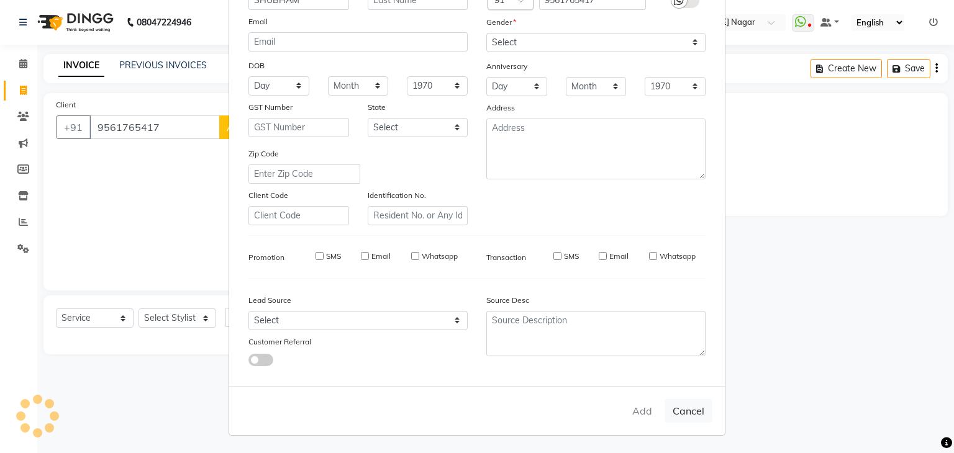
checkbox input "false"
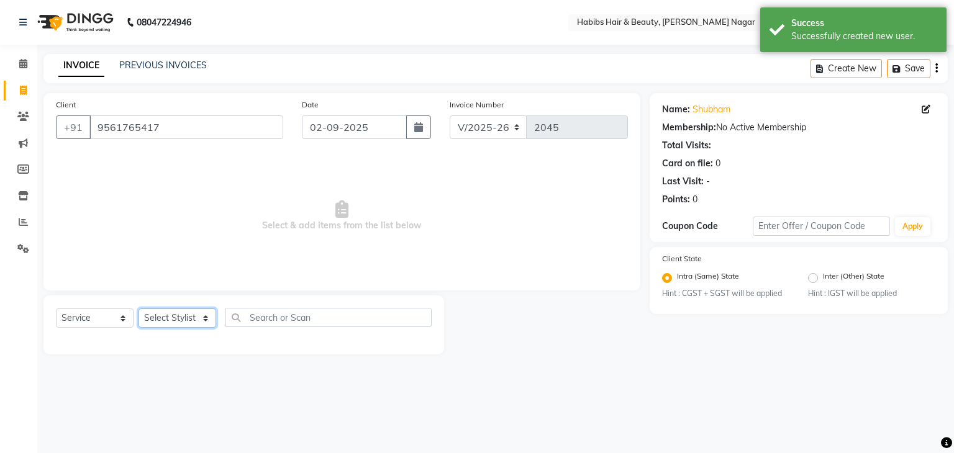
click at [188, 319] on select "Select Stylist Admin [PERSON_NAME] [PERSON_NAME] [PERSON_NAME] [PERSON_NAME]" at bounding box center [177, 318] width 78 height 19
select select "63156"
click at [138, 309] on select "Select Stylist Admin [PERSON_NAME] [PERSON_NAME] [PERSON_NAME] [PERSON_NAME]" at bounding box center [177, 318] width 78 height 19
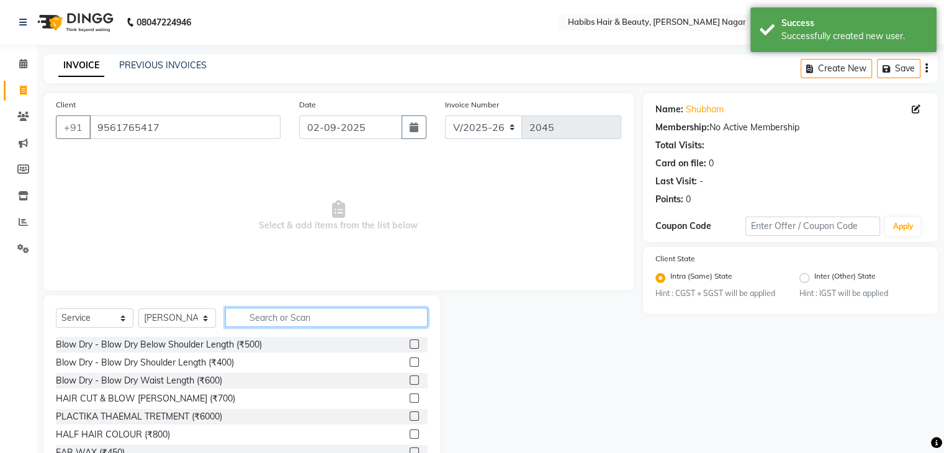
click at [278, 316] on input "text" at bounding box center [326, 317] width 202 height 19
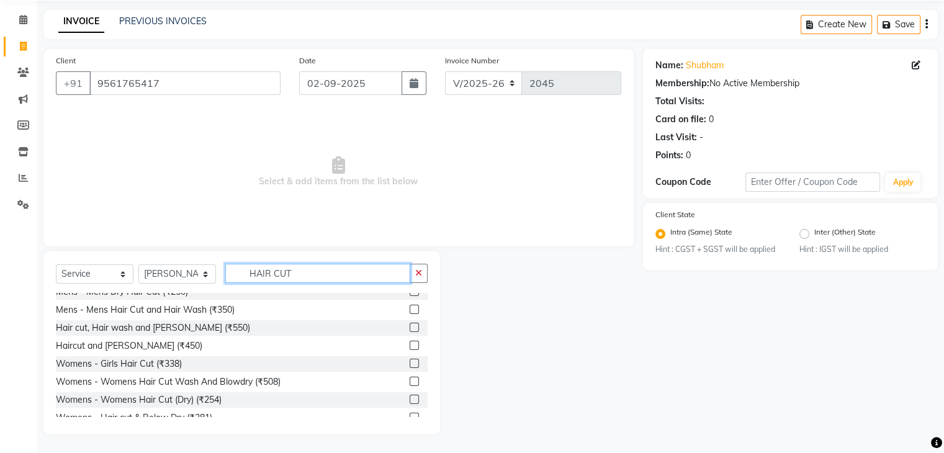
scroll to position [82, 0]
type input "HAIR CUT"
click at [410, 343] on label at bounding box center [414, 344] width 9 height 9
click at [410, 343] on input "checkbox" at bounding box center [414, 345] width 8 height 8
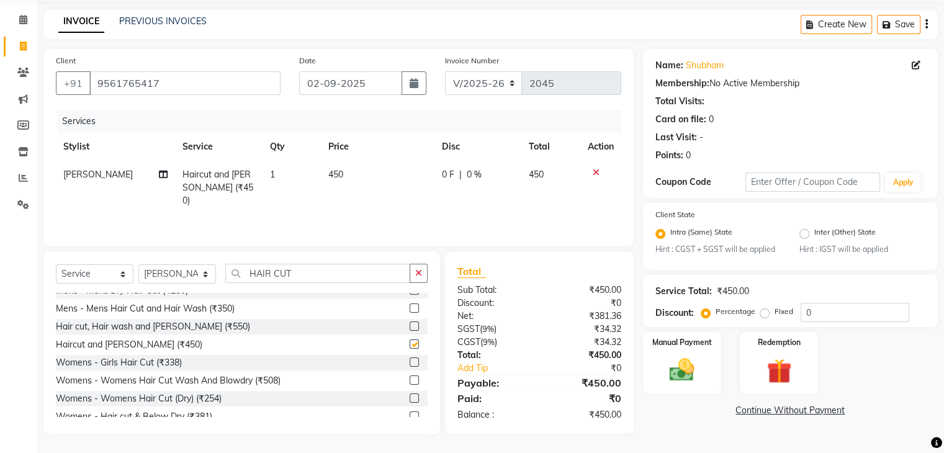
checkbox input "false"
click at [669, 361] on img at bounding box center [682, 371] width 42 height 30
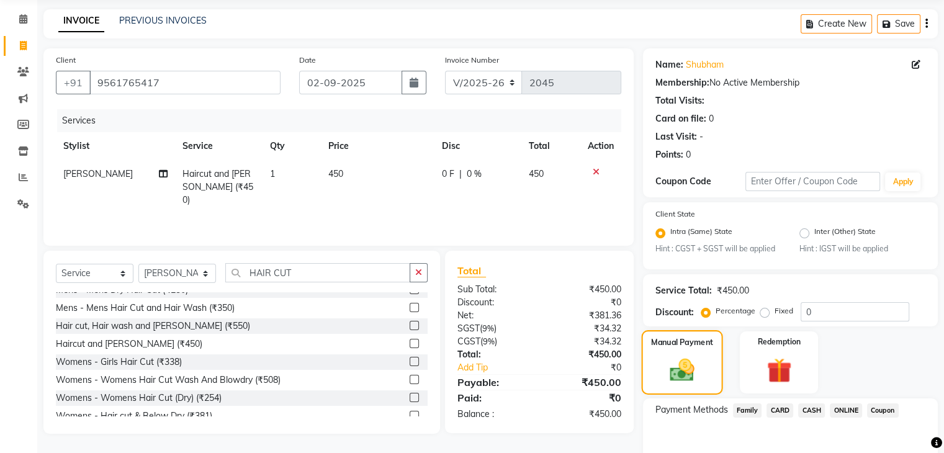
scroll to position [110, 0]
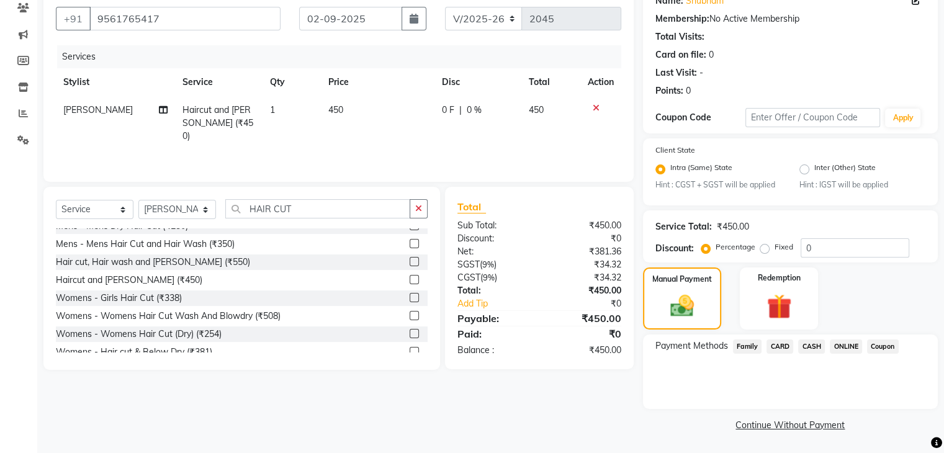
click at [848, 348] on span "ONLINE" at bounding box center [846, 347] width 32 height 14
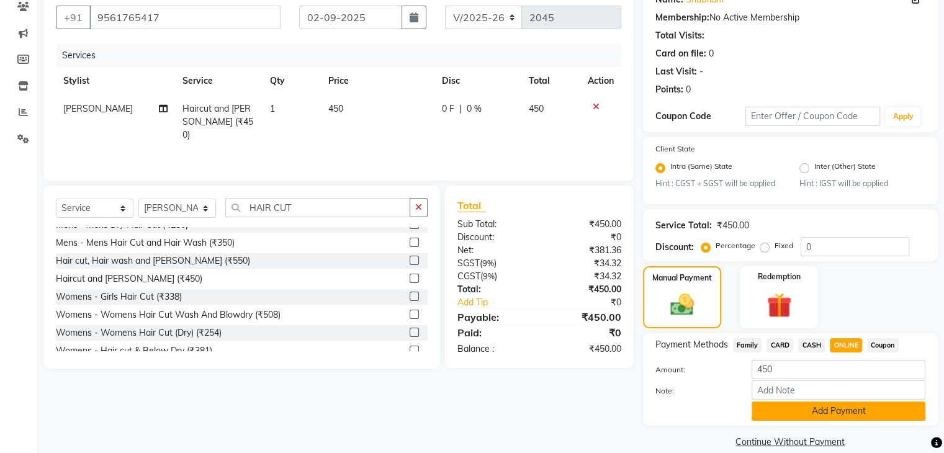
click at [844, 412] on button "Add Payment" at bounding box center [839, 411] width 174 height 19
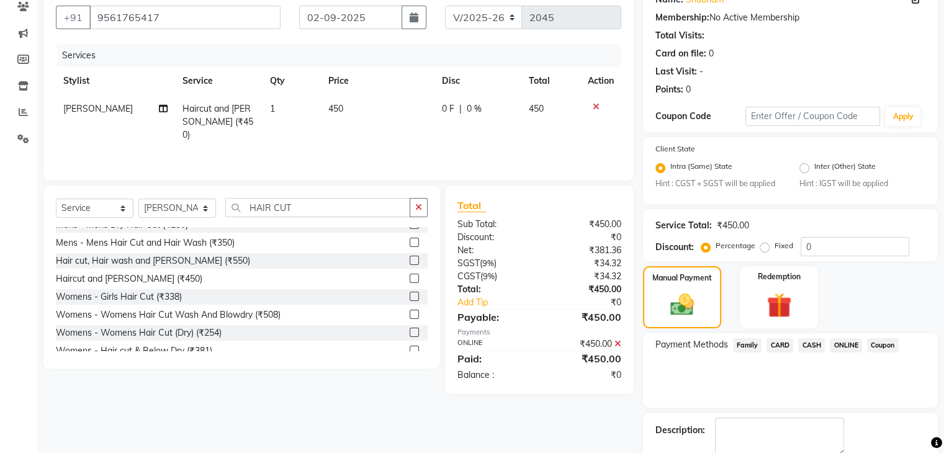
scroll to position [179, 0]
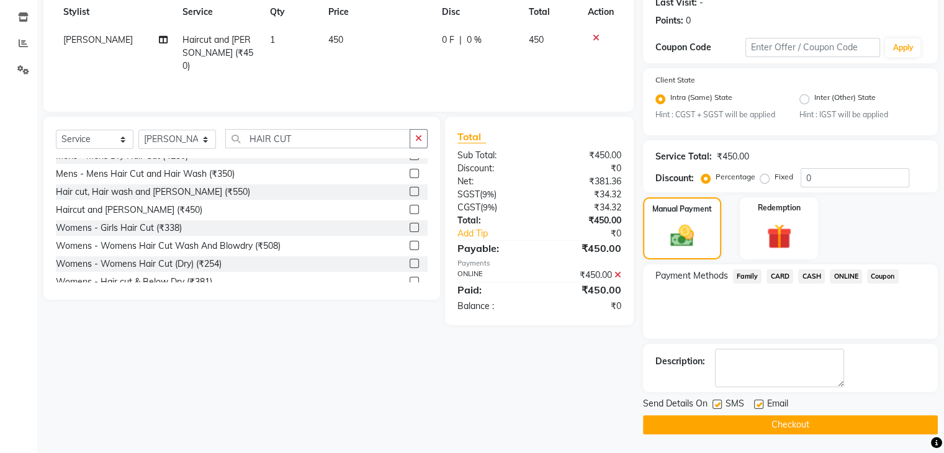
click at [833, 436] on main "INVOICE PREVIOUS INVOICES Create New Save Client [PHONE_NUMBER] Date [DATE] Inv…" at bounding box center [490, 164] width 907 height 578
click at [830, 427] on button "Checkout" at bounding box center [790, 424] width 295 height 19
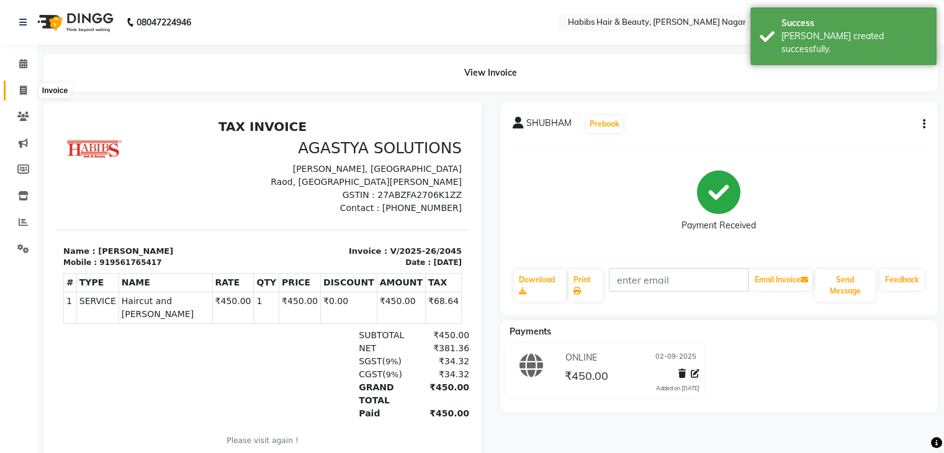
click at [22, 89] on icon at bounding box center [23, 90] width 7 height 9
select select "3714"
select select "service"
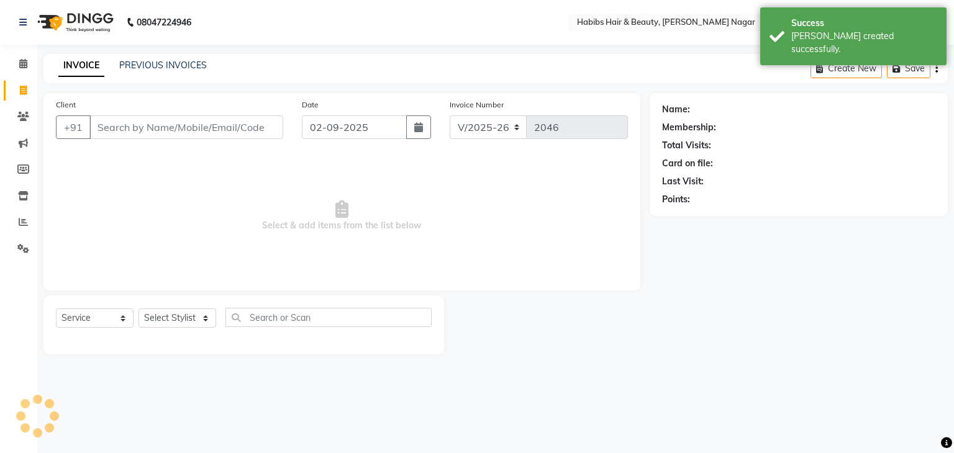
click at [103, 125] on input "Client" at bounding box center [186, 127] width 194 height 24
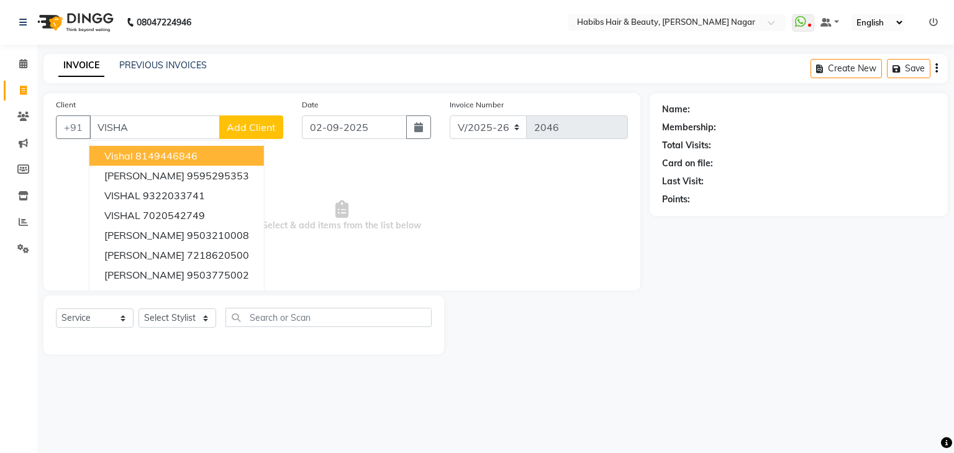
click at [150, 147] on button "vishal 8149446846" at bounding box center [176, 156] width 174 height 20
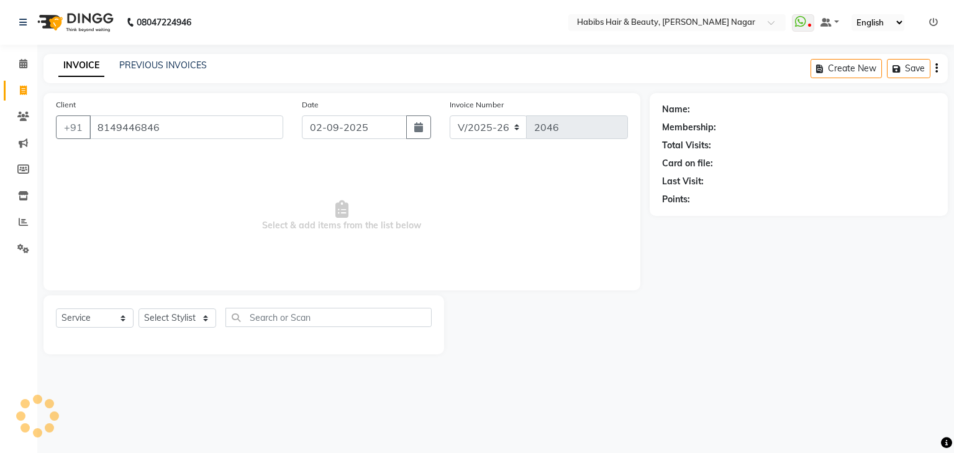
type input "8149446846"
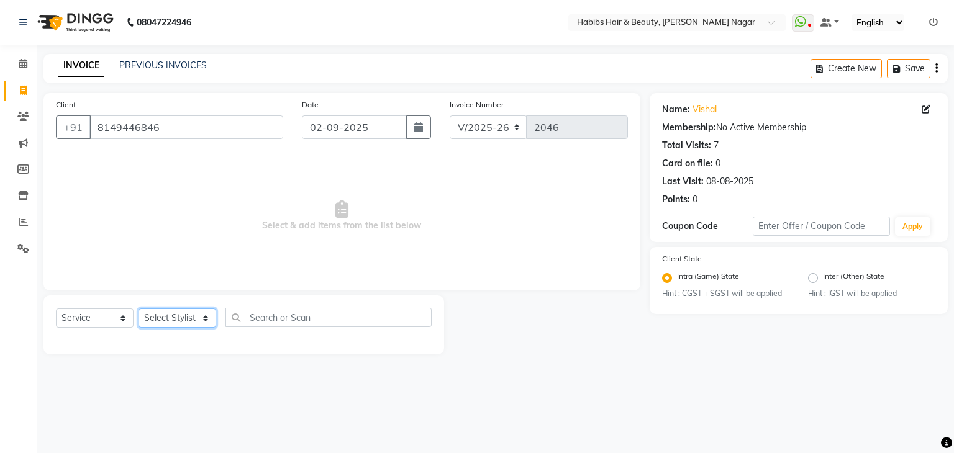
click at [196, 322] on select "Select Stylist Admin [PERSON_NAME] [PERSON_NAME] [PERSON_NAME] [PERSON_NAME]" at bounding box center [177, 318] width 78 height 19
select select "17878"
click at [138, 309] on select "Select Stylist Admin [PERSON_NAME] [PERSON_NAME] [PERSON_NAME] [PERSON_NAME]" at bounding box center [177, 318] width 78 height 19
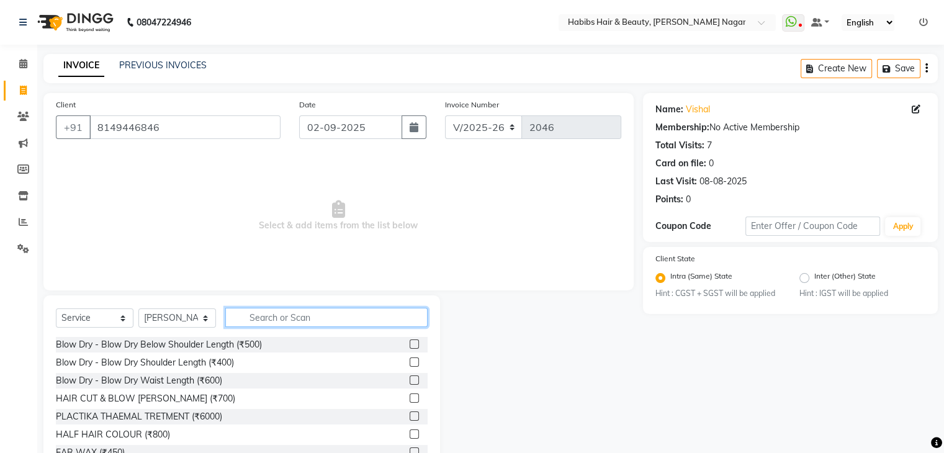
click at [271, 315] on input "text" at bounding box center [326, 317] width 202 height 19
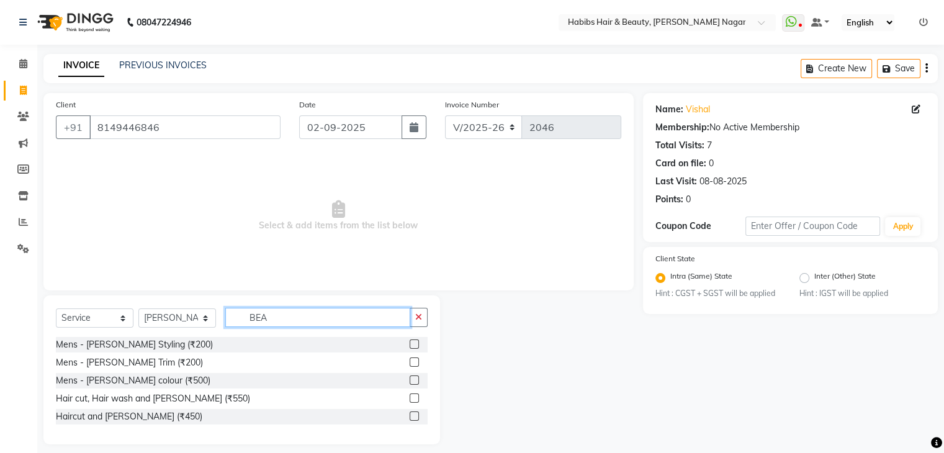
type input "BEA"
click at [415, 345] on label at bounding box center [414, 344] width 9 height 9
click at [415, 345] on input "checkbox" at bounding box center [414, 345] width 8 height 8
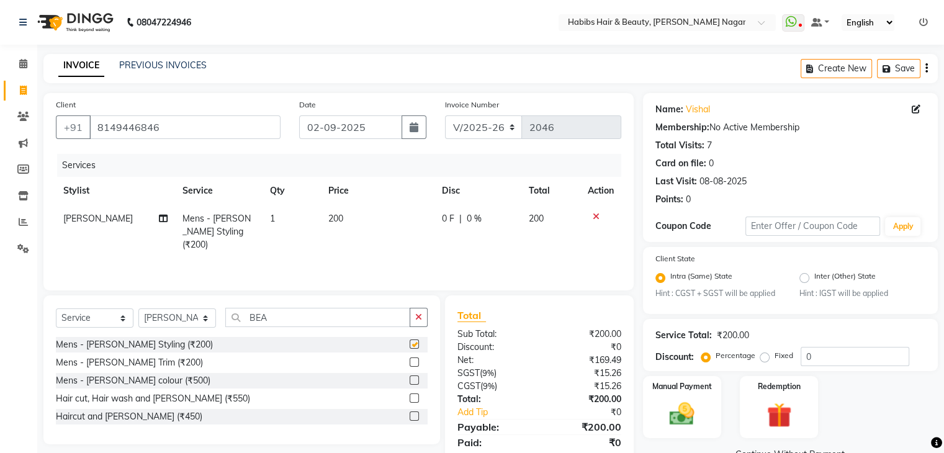
checkbox input "false"
click at [676, 409] on img at bounding box center [682, 415] width 42 height 30
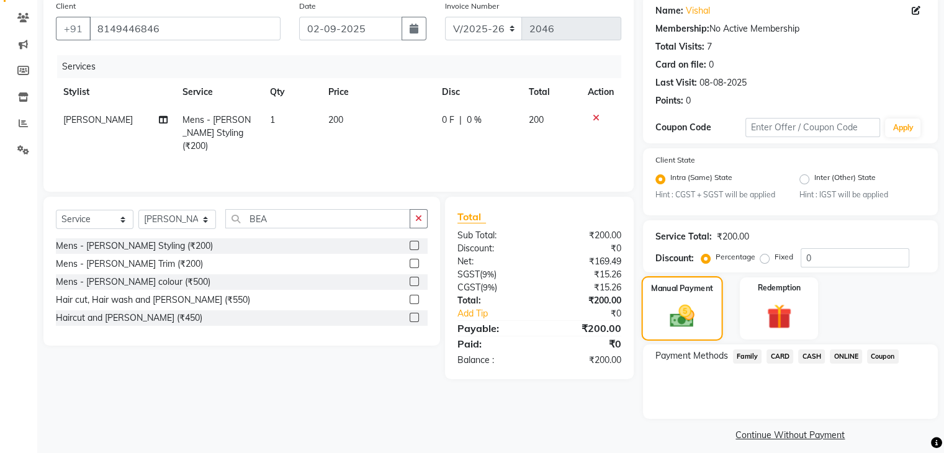
scroll to position [110, 0]
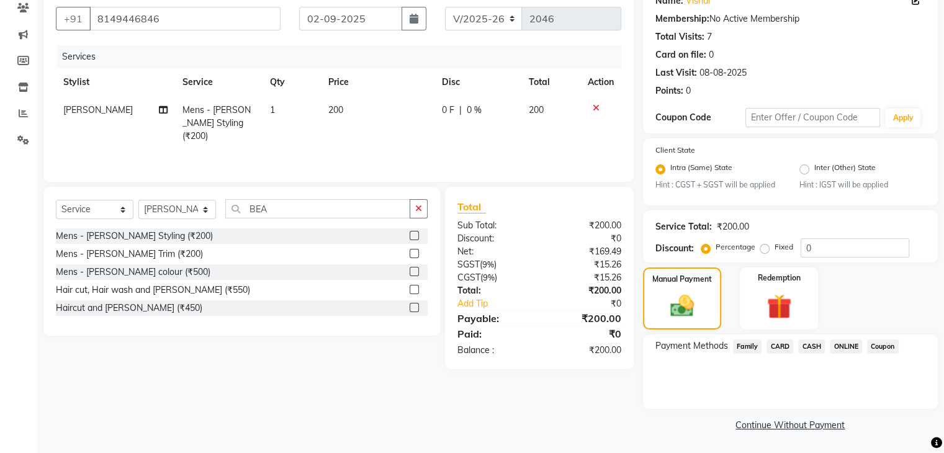
click at [837, 346] on span "ONLINE" at bounding box center [846, 347] width 32 height 14
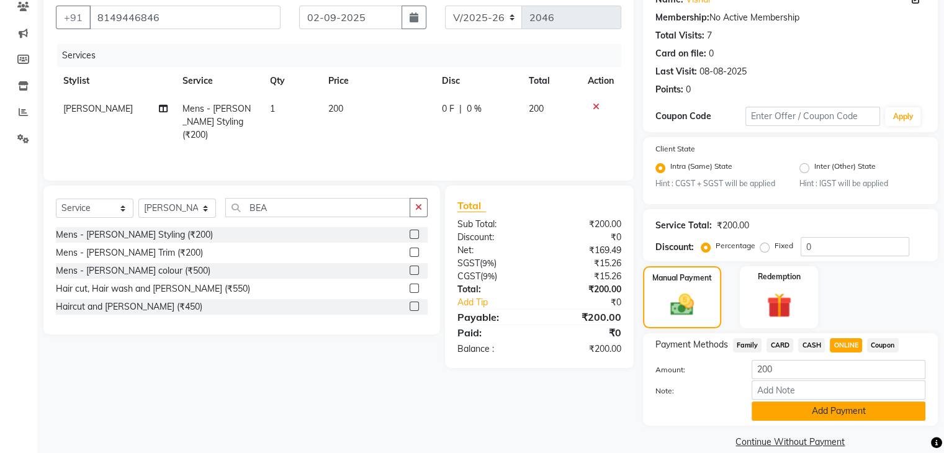
click at [844, 414] on button "Add Payment" at bounding box center [839, 411] width 174 height 19
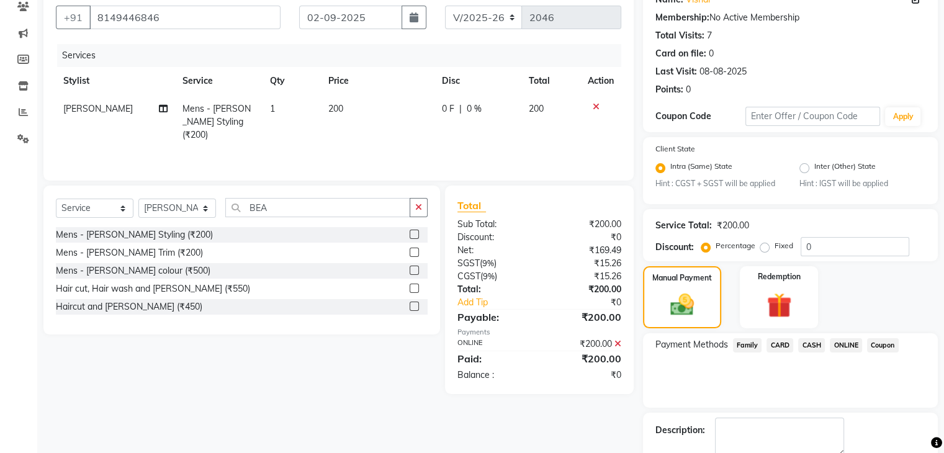
scroll to position [179, 0]
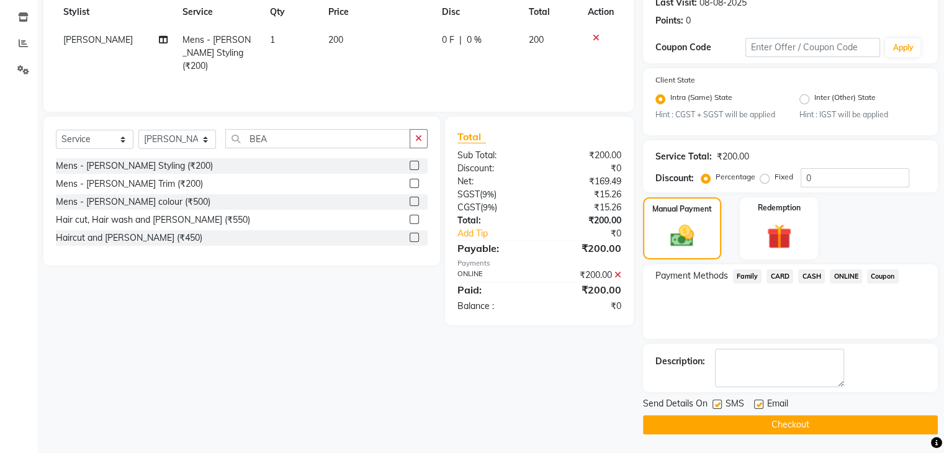
click at [843, 423] on button "Checkout" at bounding box center [790, 424] width 295 height 19
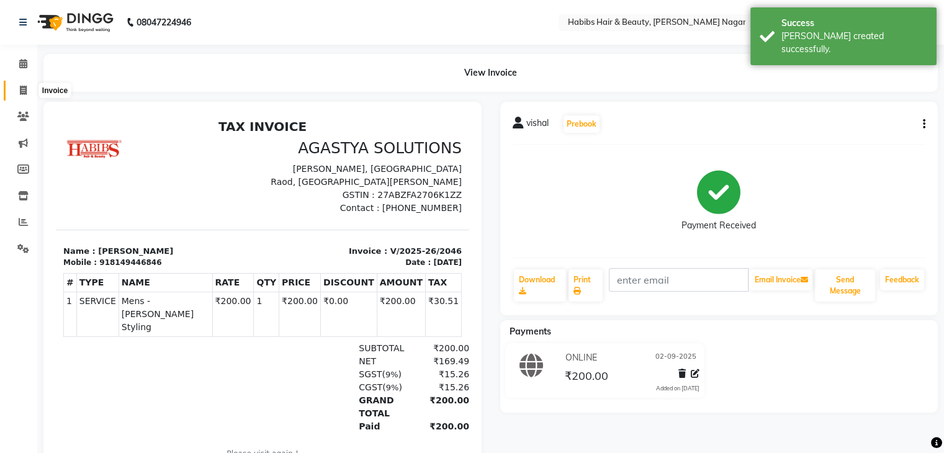
click at [22, 84] on span at bounding box center [23, 91] width 22 height 14
select select "service"
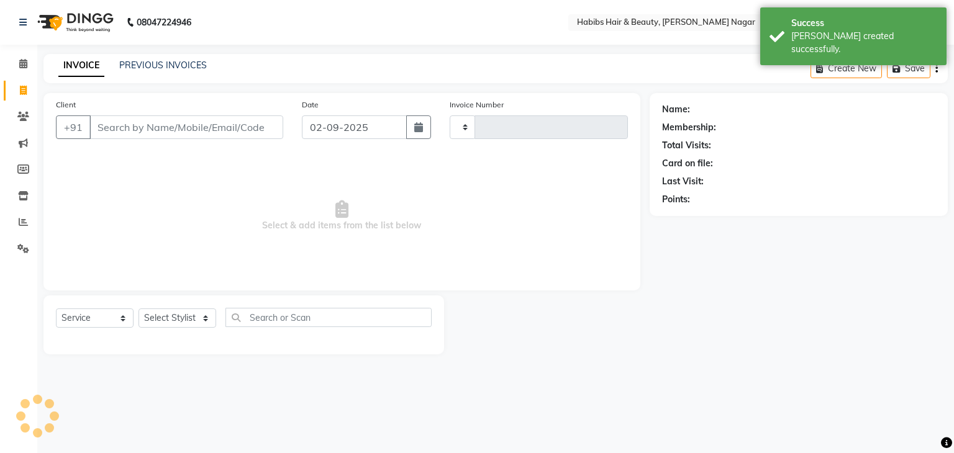
type input "2047"
select select "3714"
click at [147, 118] on input "Client" at bounding box center [186, 127] width 194 height 24
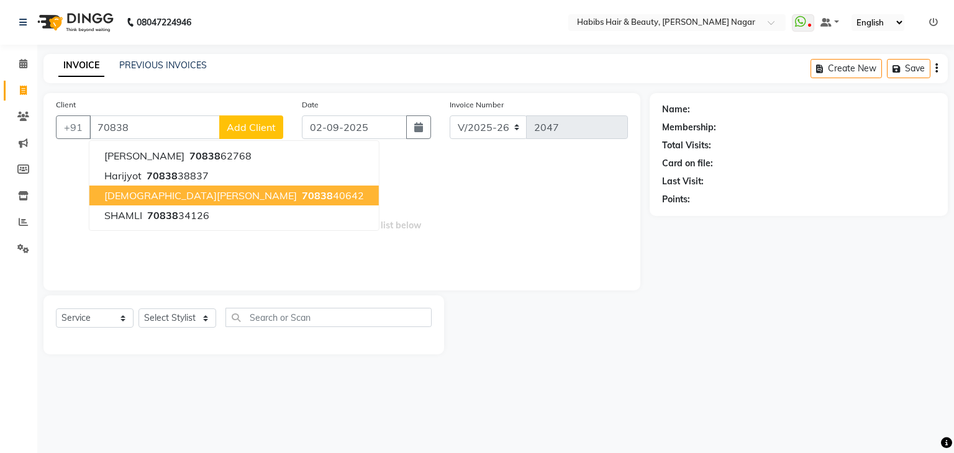
click at [154, 192] on span "[DEMOGRAPHIC_DATA][PERSON_NAME]" at bounding box center [200, 195] width 192 height 12
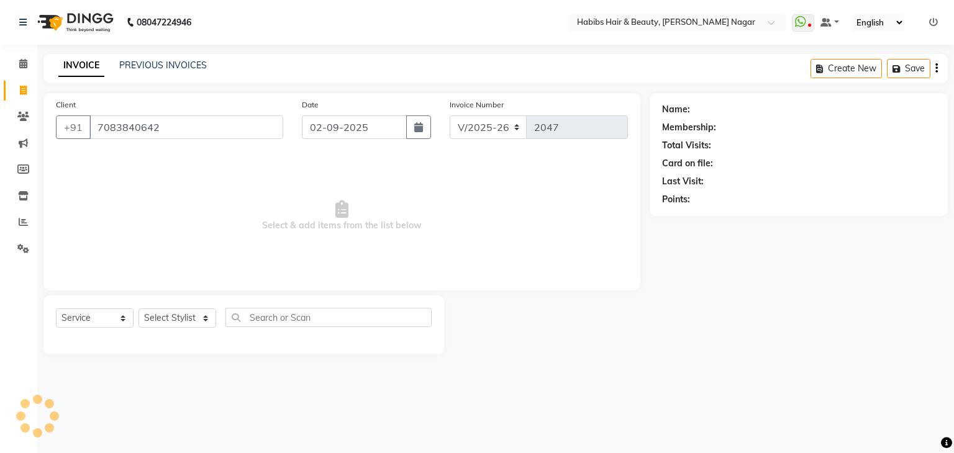
type input "7083840642"
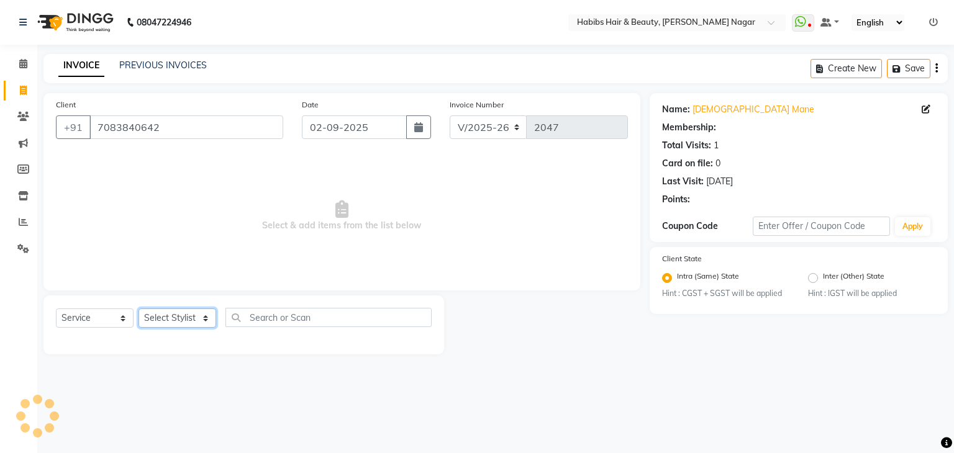
click at [192, 321] on select "Select Stylist Admin [PERSON_NAME] [PERSON_NAME] [PERSON_NAME] [PERSON_NAME]" at bounding box center [177, 318] width 78 height 19
select select "83345"
click at [138, 309] on select "Select Stylist Admin [PERSON_NAME] [PERSON_NAME] [PERSON_NAME] [PERSON_NAME]" at bounding box center [177, 318] width 78 height 19
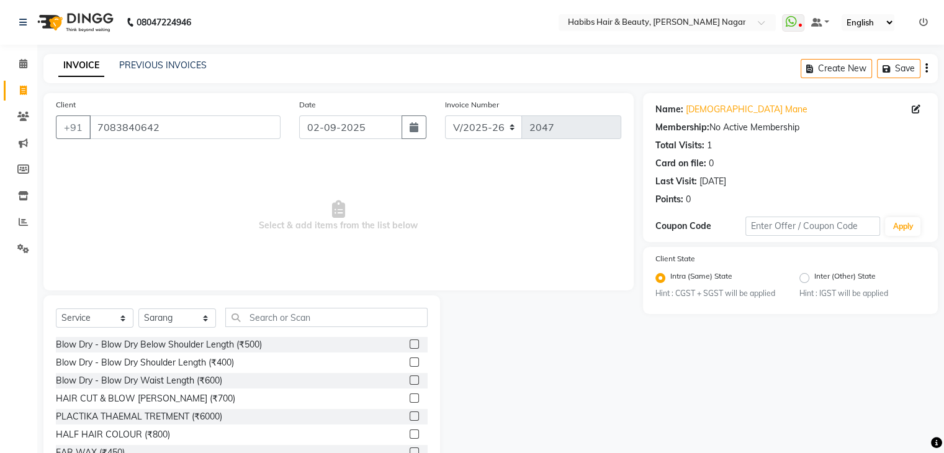
click at [291, 332] on div "Select Service Product Membership Package Voucher Prepaid Gift Card Select Styl…" at bounding box center [242, 322] width 372 height 29
click at [286, 320] on input "text" at bounding box center [326, 317] width 202 height 19
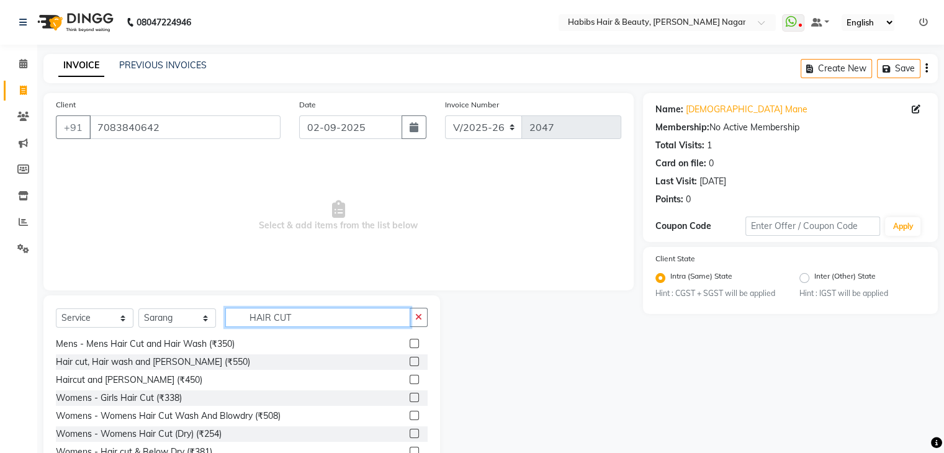
scroll to position [24, 0]
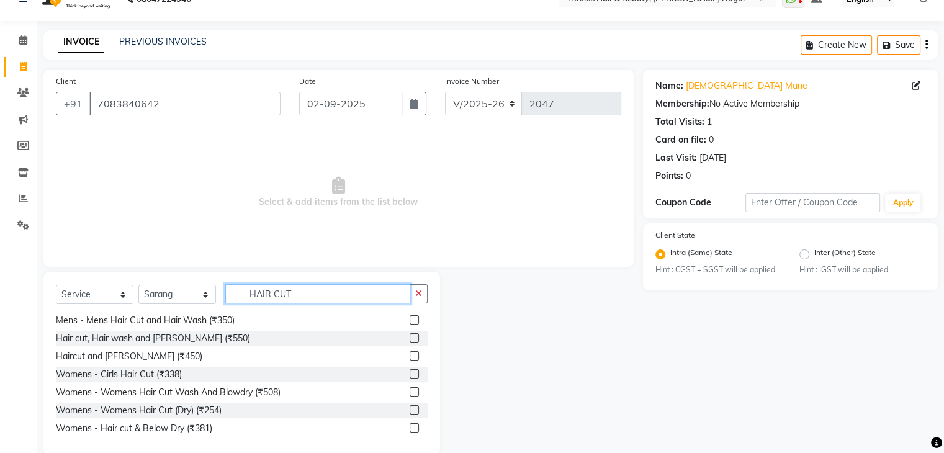
type input "HAIR CUT"
click at [410, 393] on label at bounding box center [414, 391] width 9 height 9
click at [410, 393] on input "checkbox" at bounding box center [414, 393] width 8 height 8
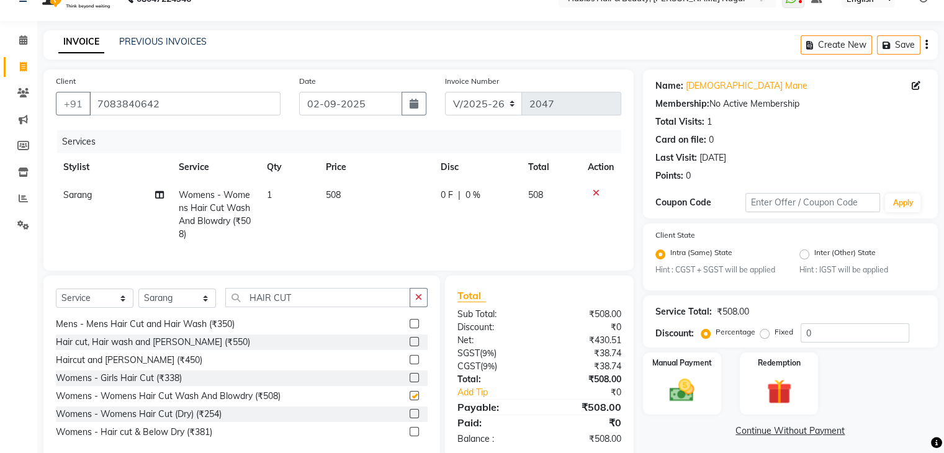
checkbox input "false"
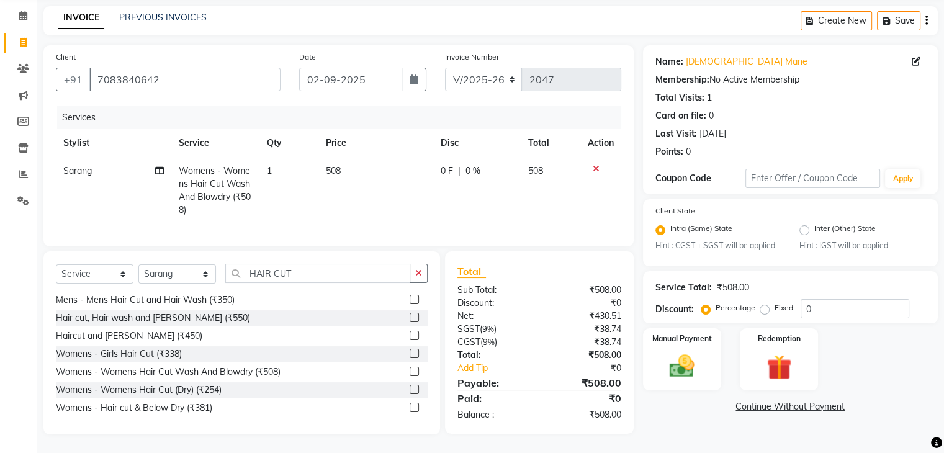
click at [364, 165] on td "508" at bounding box center [376, 190] width 115 height 67
select select "83345"
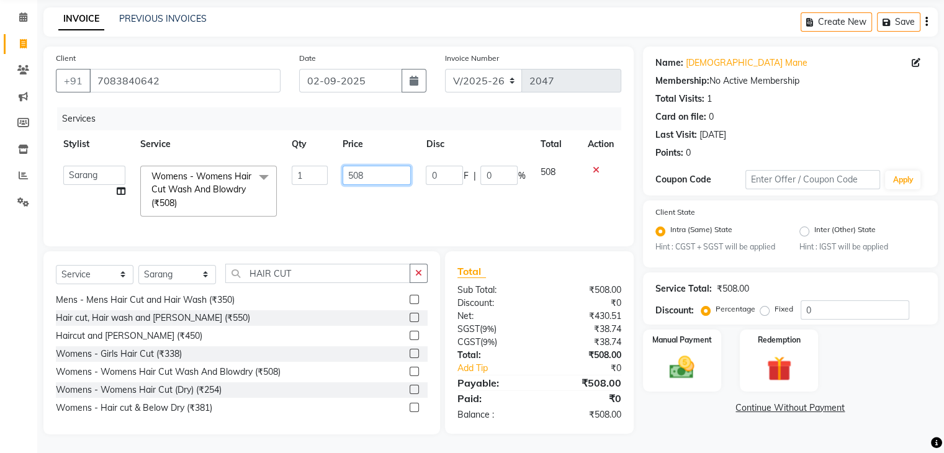
click at [364, 166] on input "508" at bounding box center [377, 175] width 68 height 19
type input "750"
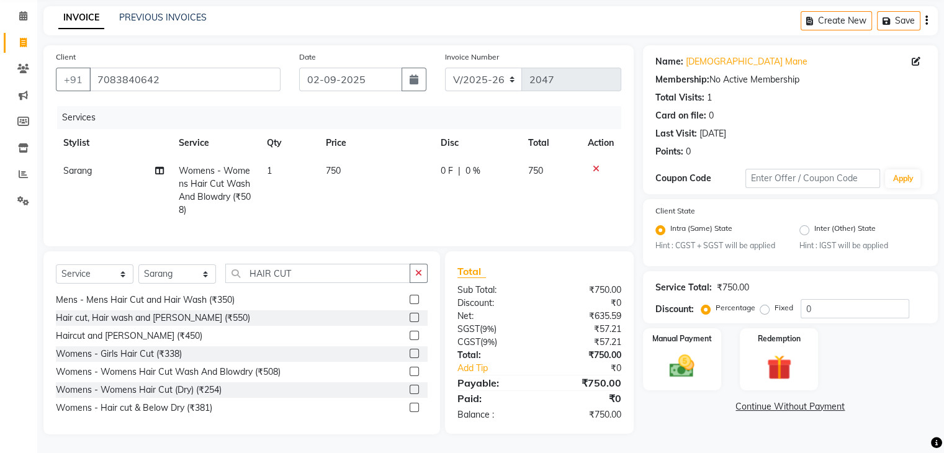
click at [363, 310] on div "HAIR CUT & BLOW [PERSON_NAME] (₹700) Womens - Hair wash, Hiar cut (₹500) haircu…" at bounding box center [242, 355] width 372 height 124
click at [673, 371] on img at bounding box center [682, 367] width 42 height 30
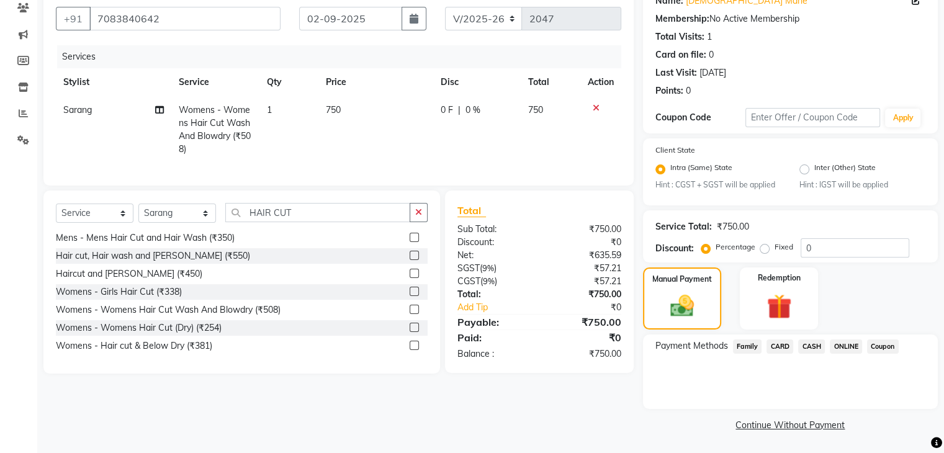
scroll to position [109, 0]
click at [846, 350] on span "ONLINE" at bounding box center [846, 347] width 32 height 14
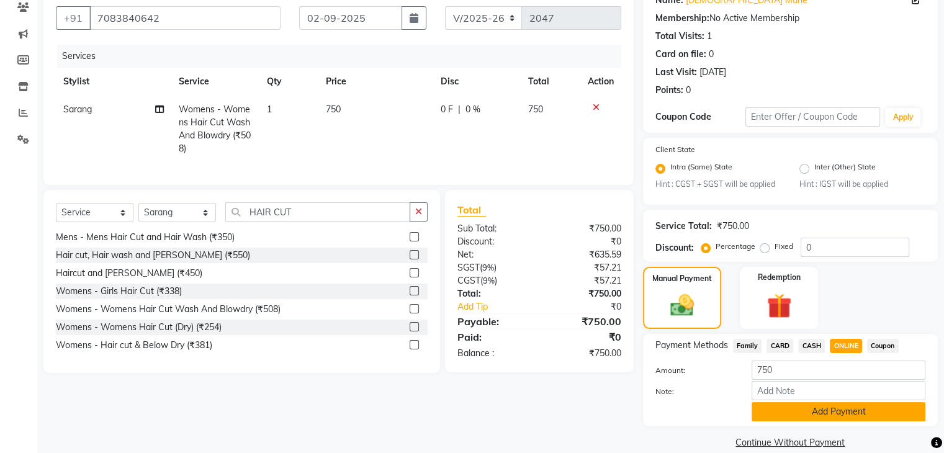
click at [835, 415] on button "Add Payment" at bounding box center [839, 411] width 174 height 19
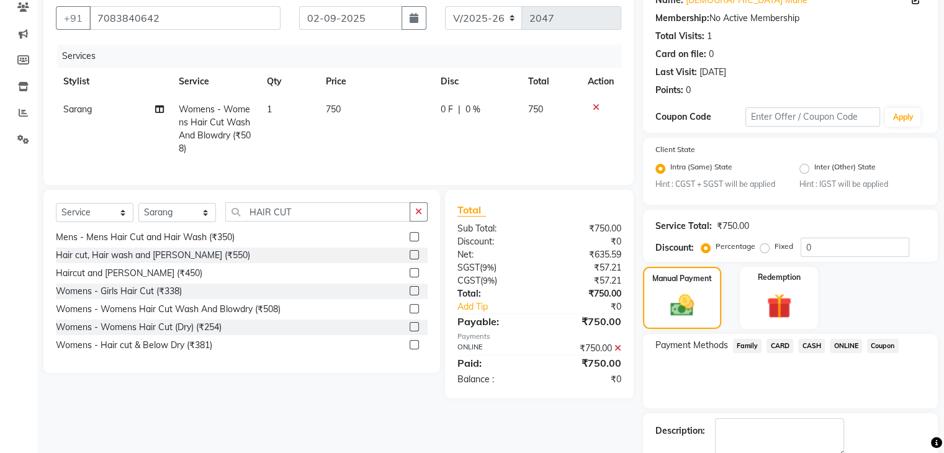
scroll to position [179, 0]
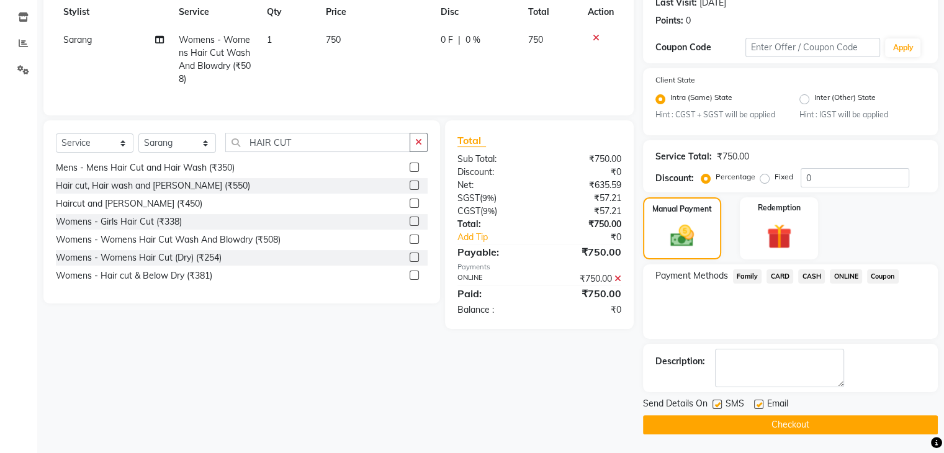
click at [827, 417] on button "Checkout" at bounding box center [790, 424] width 295 height 19
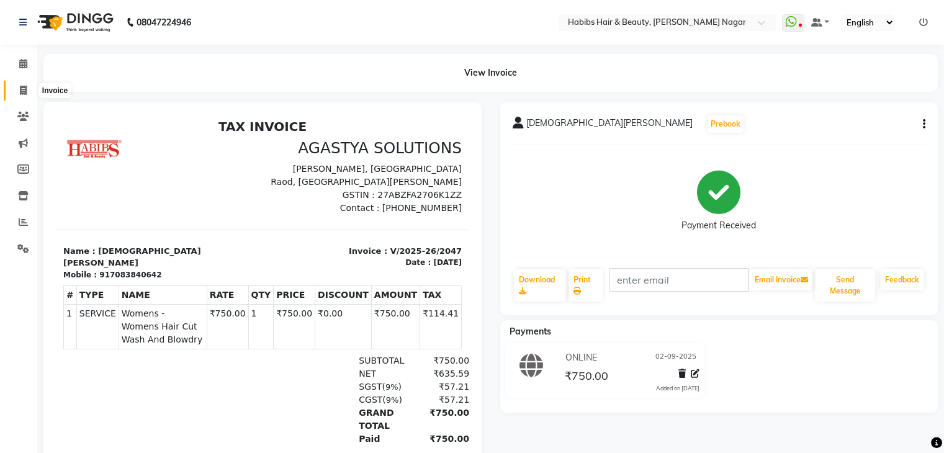
click at [20, 86] on icon at bounding box center [23, 90] width 7 height 9
select select "service"
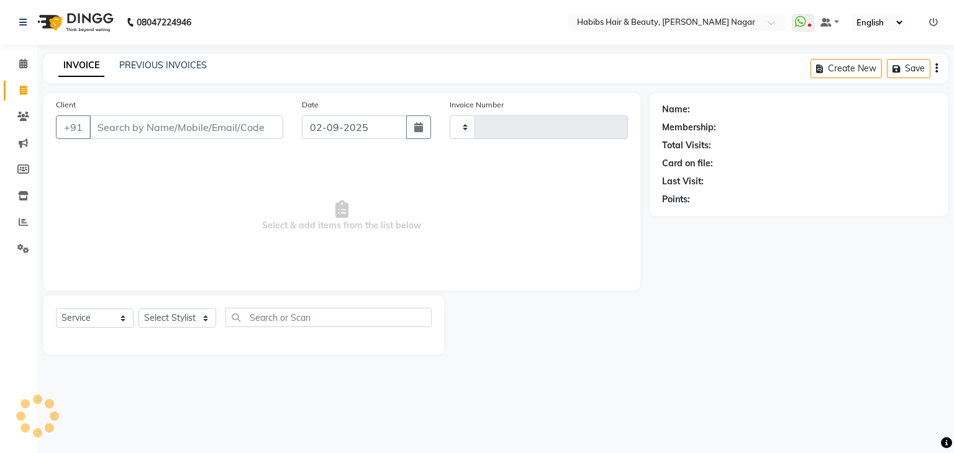
type input "2048"
select select "3714"
click at [109, 126] on input "Client" at bounding box center [186, 127] width 194 height 24
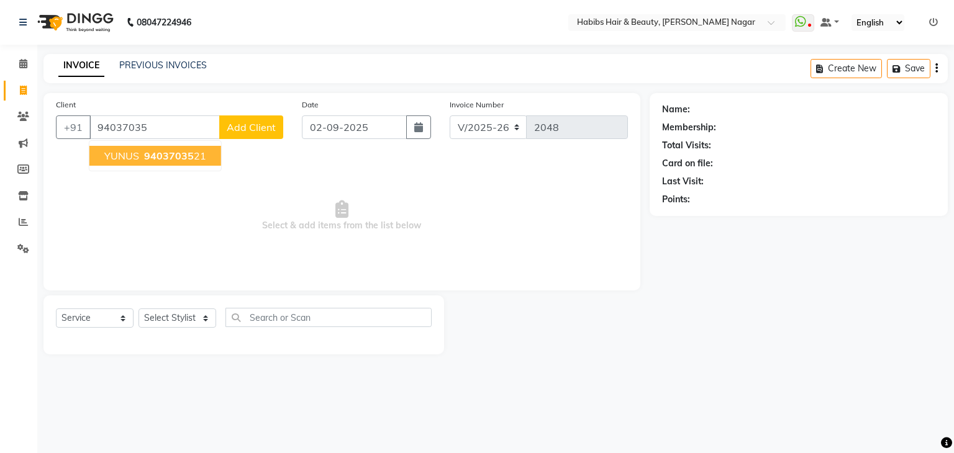
click at [120, 159] on span "YUNUS" at bounding box center [121, 156] width 35 height 12
type input "9403703521"
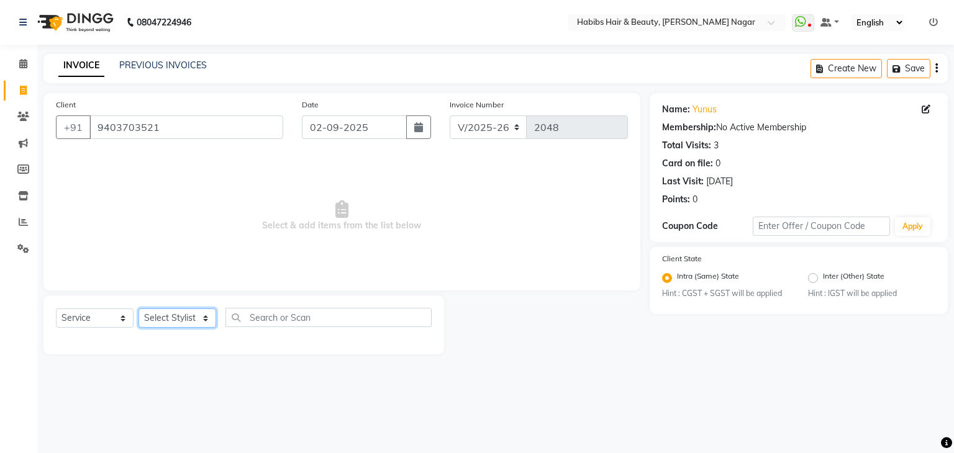
click at [200, 314] on select "Select Stylist Admin [PERSON_NAME] [PERSON_NAME] [PERSON_NAME] [PERSON_NAME]" at bounding box center [177, 318] width 78 height 19
select select "63156"
click at [138, 309] on select "Select Stylist Admin [PERSON_NAME] [PERSON_NAME] [PERSON_NAME] [PERSON_NAME]" at bounding box center [177, 318] width 78 height 19
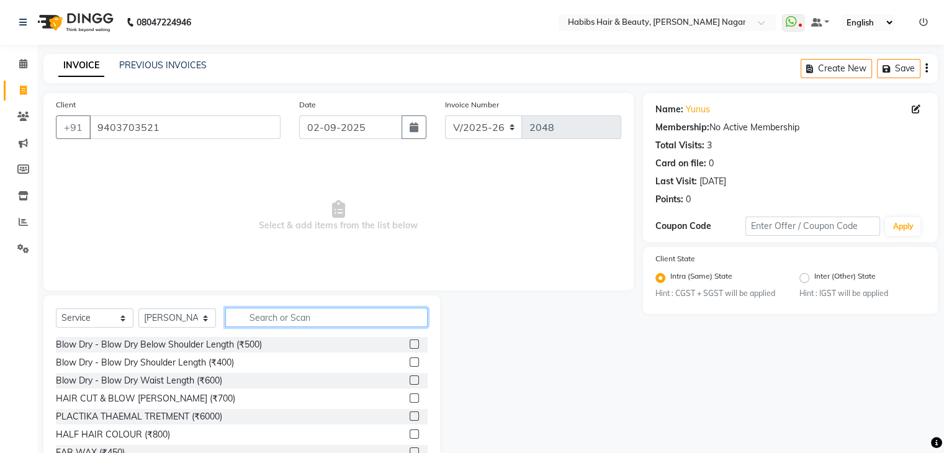
click at [271, 324] on input "text" at bounding box center [326, 317] width 202 height 19
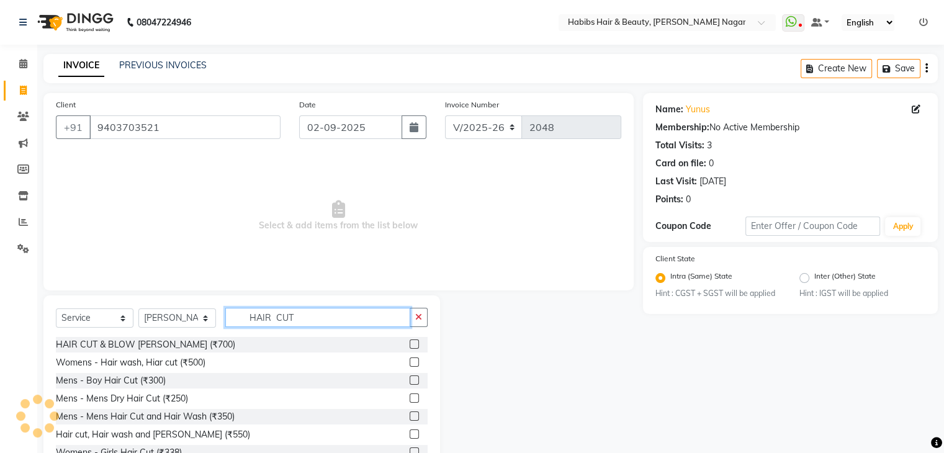
scroll to position [45, 0]
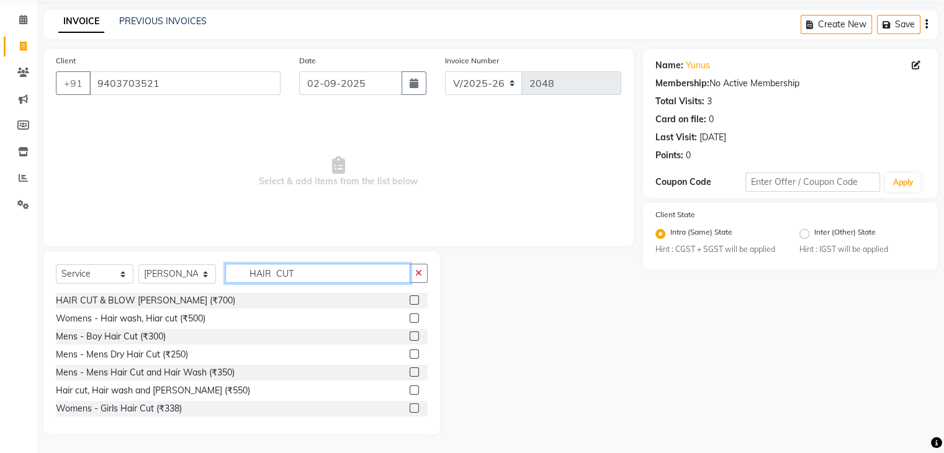
type input "HAIR CUT"
click at [410, 376] on label at bounding box center [414, 372] width 9 height 9
click at [410, 376] on input "checkbox" at bounding box center [414, 373] width 8 height 8
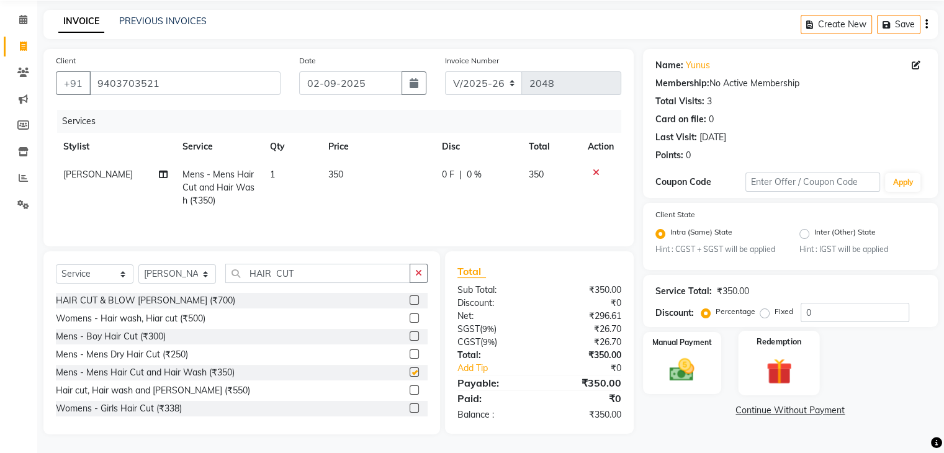
checkbox input "false"
click at [690, 371] on img at bounding box center [682, 371] width 42 height 30
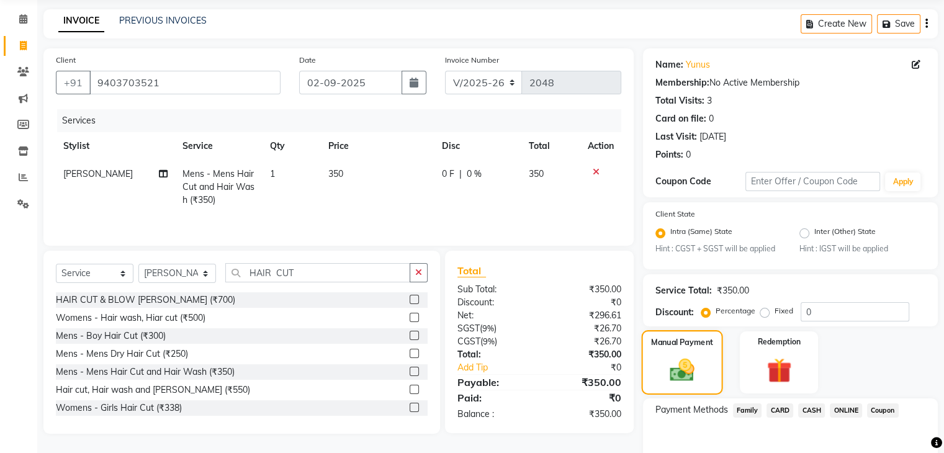
scroll to position [110, 0]
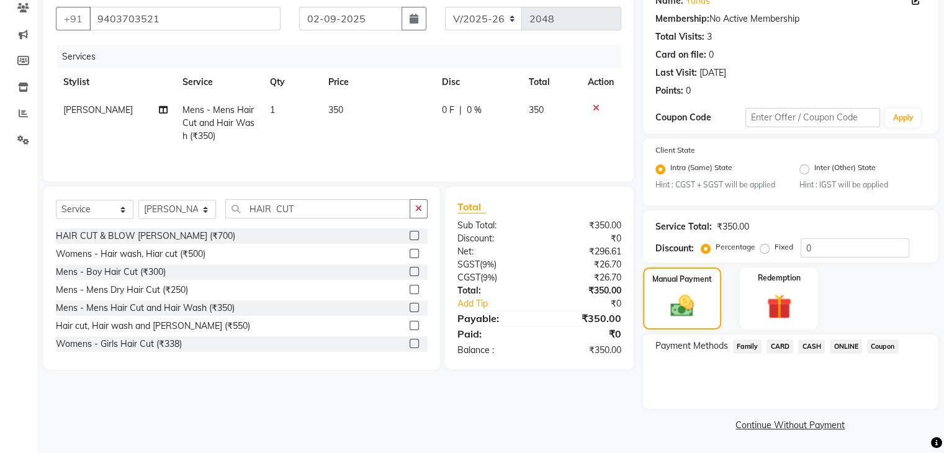
click at [844, 344] on span "ONLINE" at bounding box center [846, 347] width 32 height 14
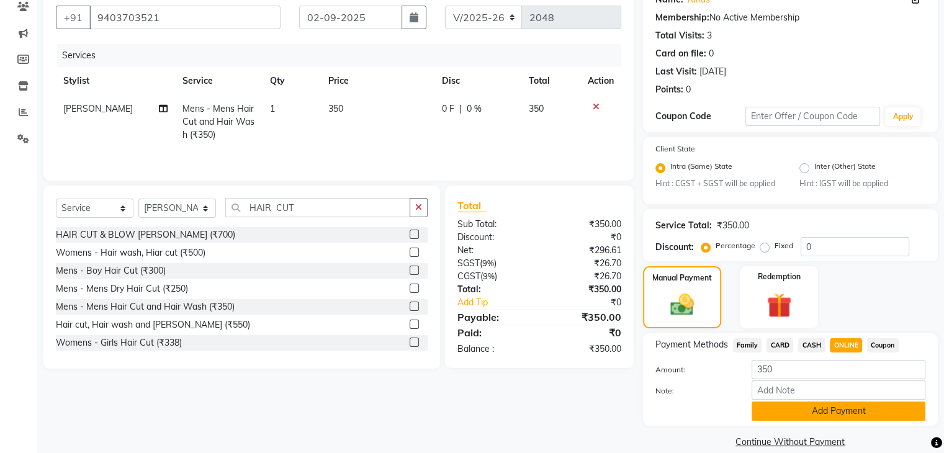
click at [835, 411] on button "Add Payment" at bounding box center [839, 411] width 174 height 19
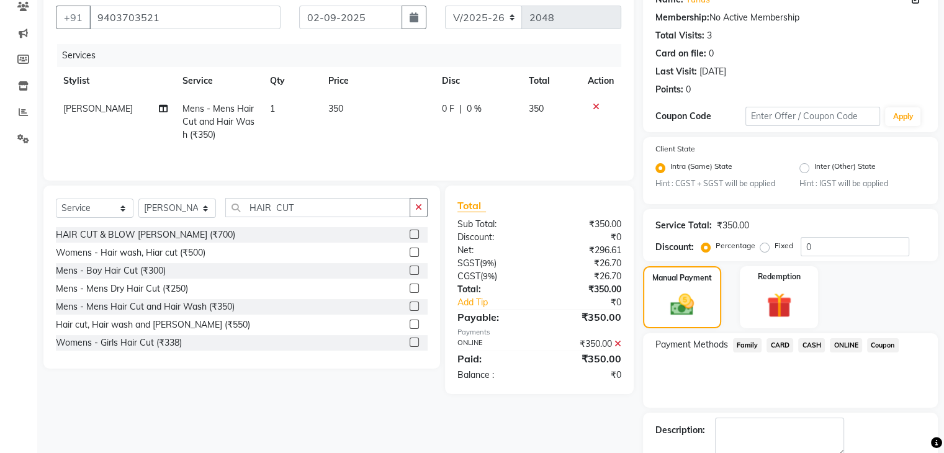
scroll to position [179, 0]
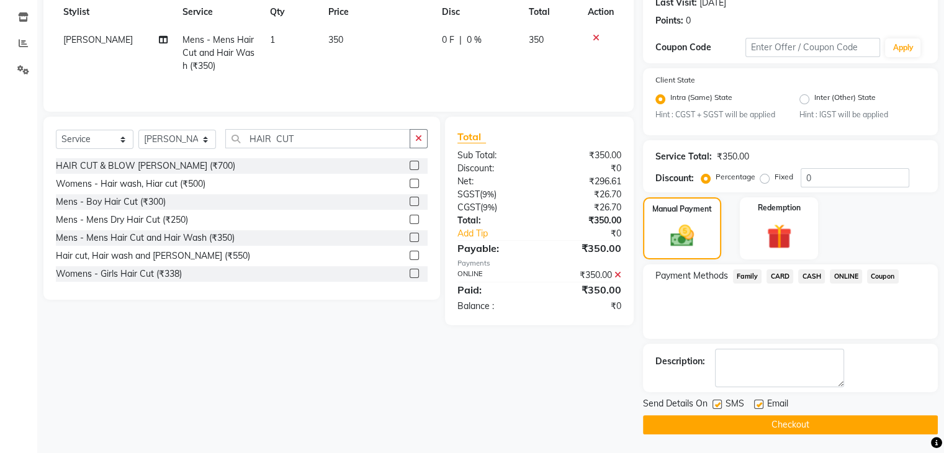
click at [823, 426] on button "Checkout" at bounding box center [790, 424] width 295 height 19
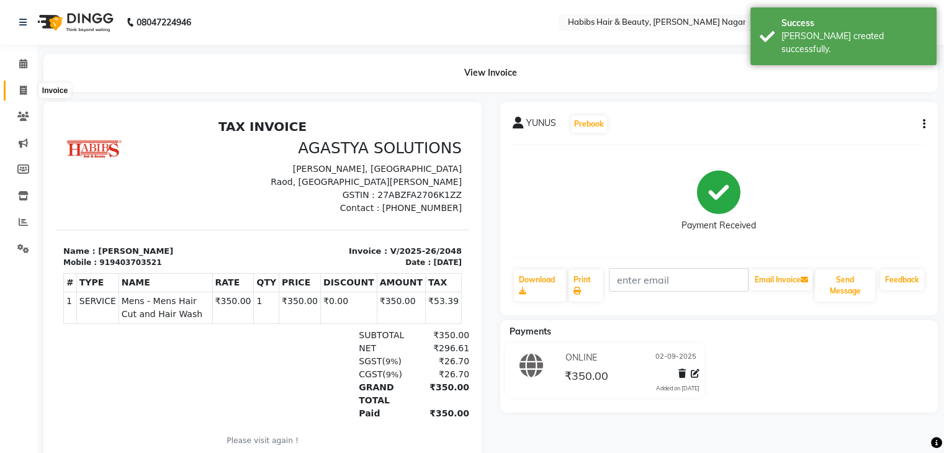
click at [20, 86] on icon at bounding box center [23, 90] width 7 height 9
select select "service"
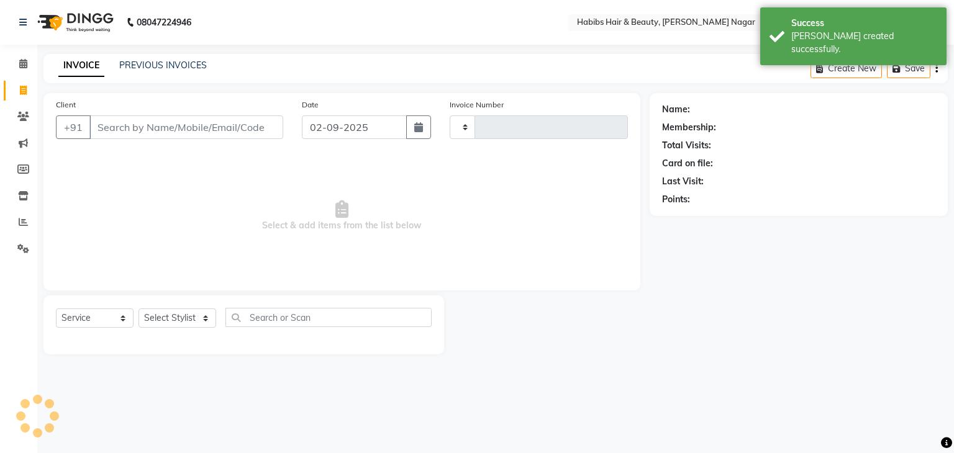
type input "2049"
select select "3714"
click at [184, 135] on input "Client" at bounding box center [186, 127] width 194 height 24
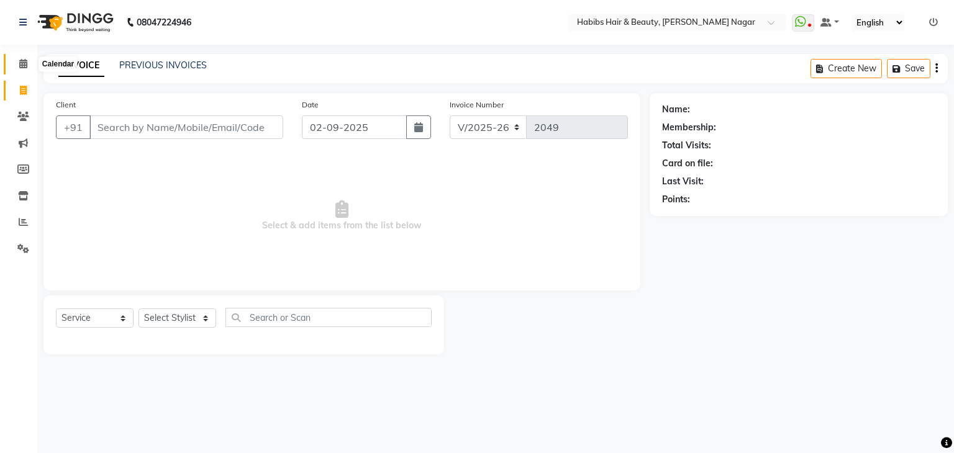
click at [27, 65] on icon at bounding box center [23, 63] width 8 height 9
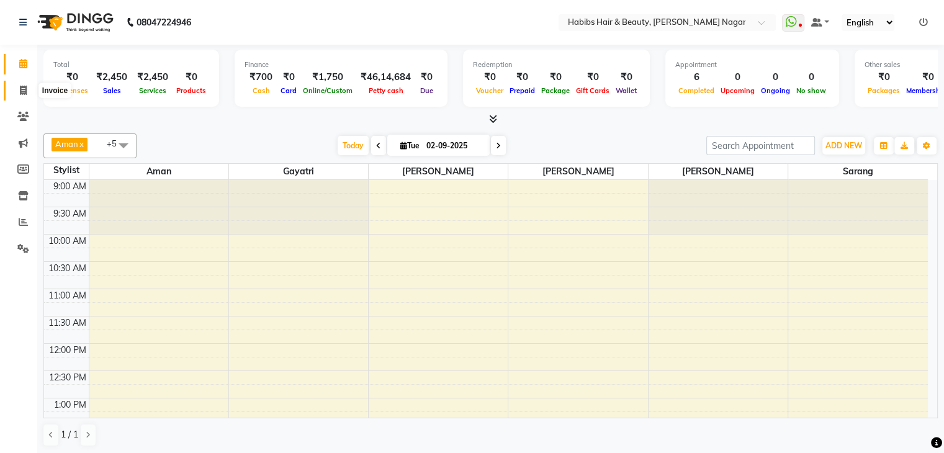
click at [25, 91] on icon at bounding box center [23, 90] width 7 height 9
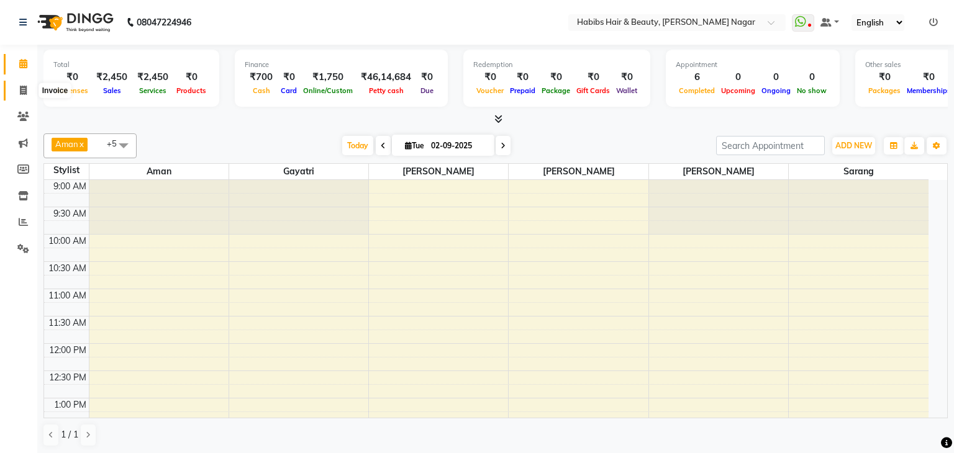
select select "service"
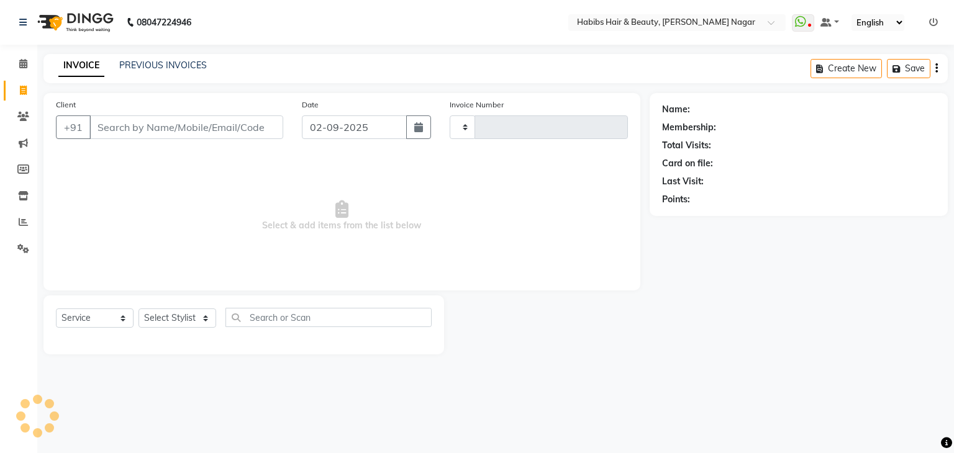
type input "2049"
select select "3714"
click at [214, 130] on input "Client" at bounding box center [186, 127] width 194 height 24
type input "B"
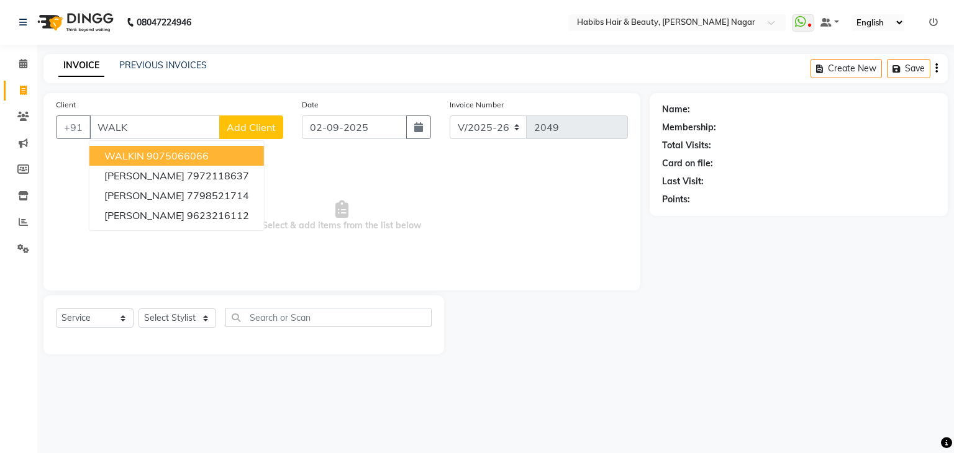
click at [191, 156] on ngb-highlight "9075066066" at bounding box center [178, 156] width 62 height 12
type input "9075066066"
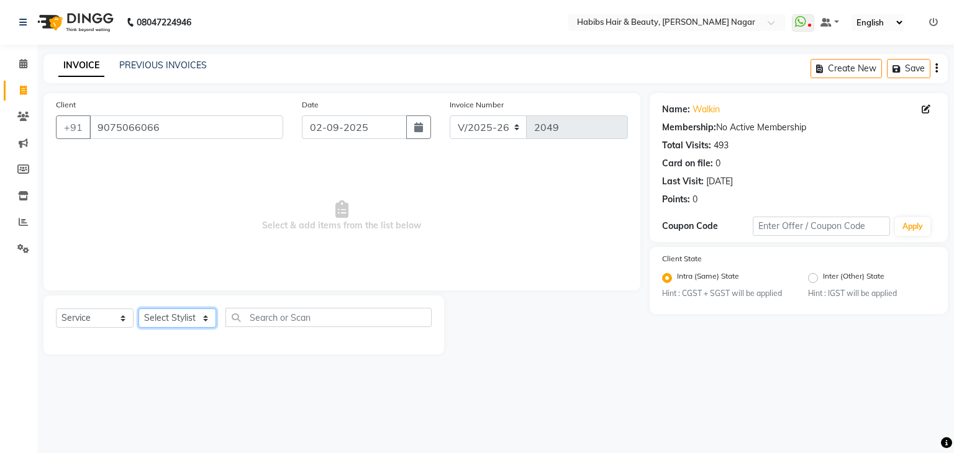
click at [194, 321] on select "Select Stylist Admin [PERSON_NAME] [PERSON_NAME] [PERSON_NAME] [PERSON_NAME]" at bounding box center [177, 318] width 78 height 19
select select "17878"
click at [138, 309] on select "Select Stylist Admin [PERSON_NAME] [PERSON_NAME] [PERSON_NAME] [PERSON_NAME]" at bounding box center [177, 318] width 78 height 19
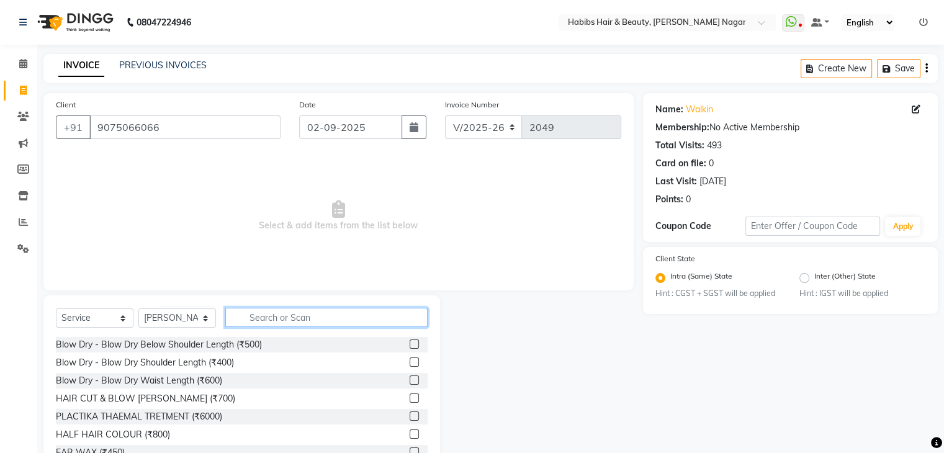
click at [318, 320] on input "text" at bounding box center [326, 317] width 202 height 19
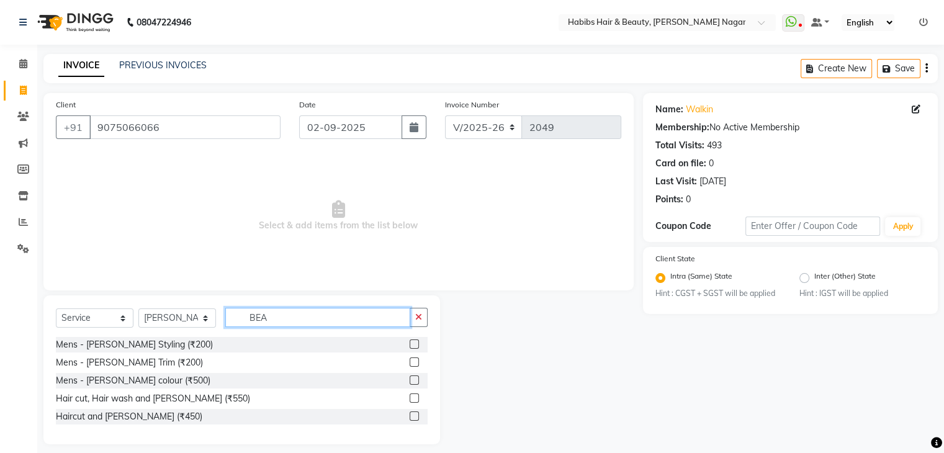
type input "BEA"
click at [412, 345] on label at bounding box center [414, 344] width 9 height 9
click at [412, 345] on input "checkbox" at bounding box center [414, 345] width 8 height 8
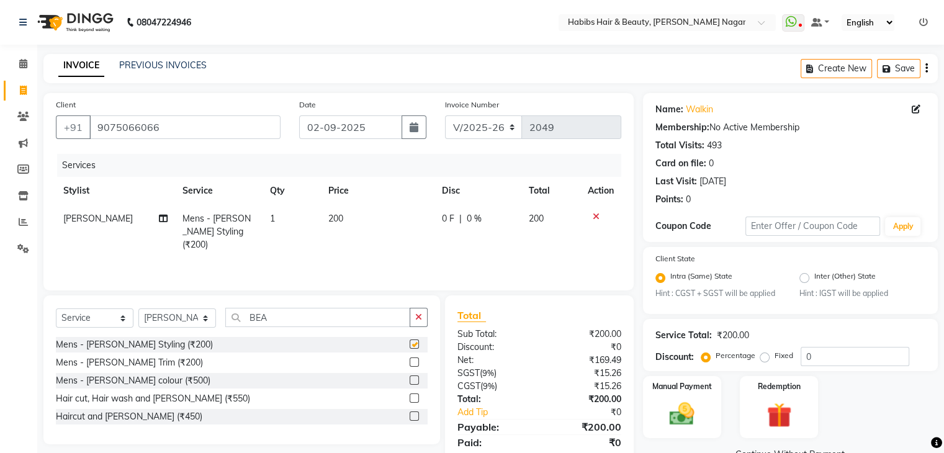
checkbox input "false"
click at [687, 427] on img at bounding box center [682, 415] width 42 height 30
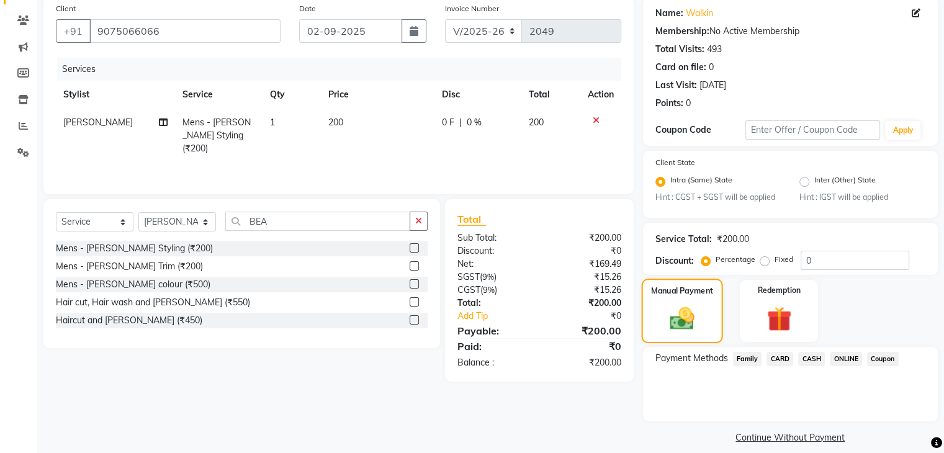
scroll to position [97, 0]
click at [814, 360] on span "CASH" at bounding box center [812, 358] width 27 height 14
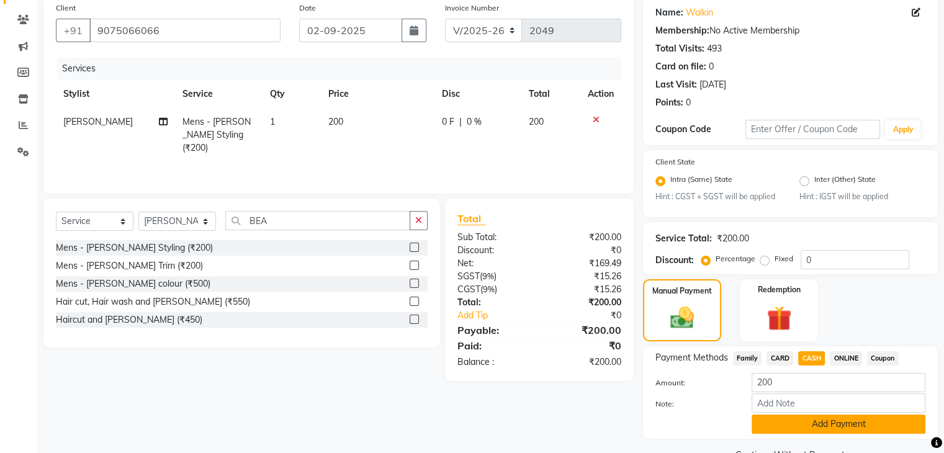
click at [797, 424] on button "Add Payment" at bounding box center [839, 424] width 174 height 19
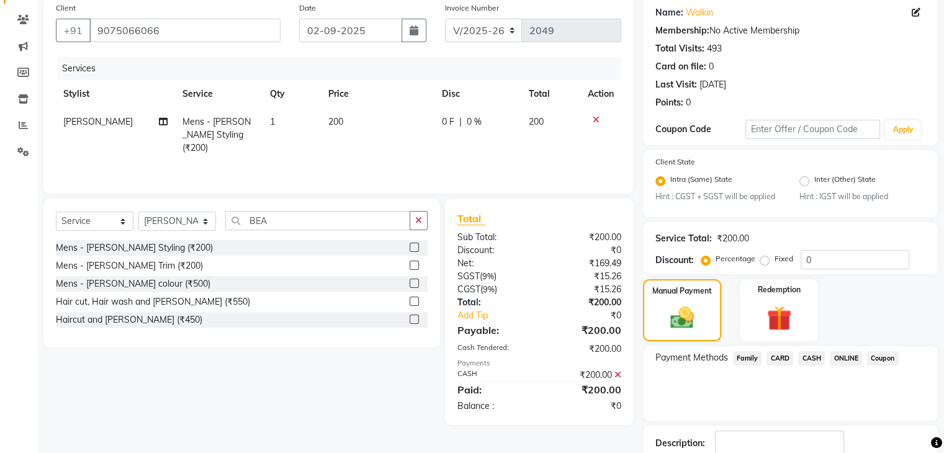
scroll to position [179, 0]
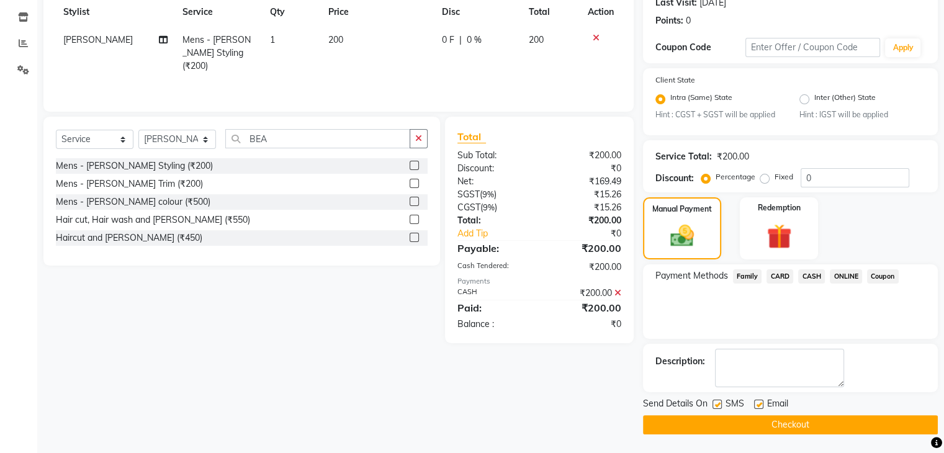
click at [794, 422] on button "Checkout" at bounding box center [790, 424] width 295 height 19
